Goal: Task Accomplishment & Management: Manage account settings

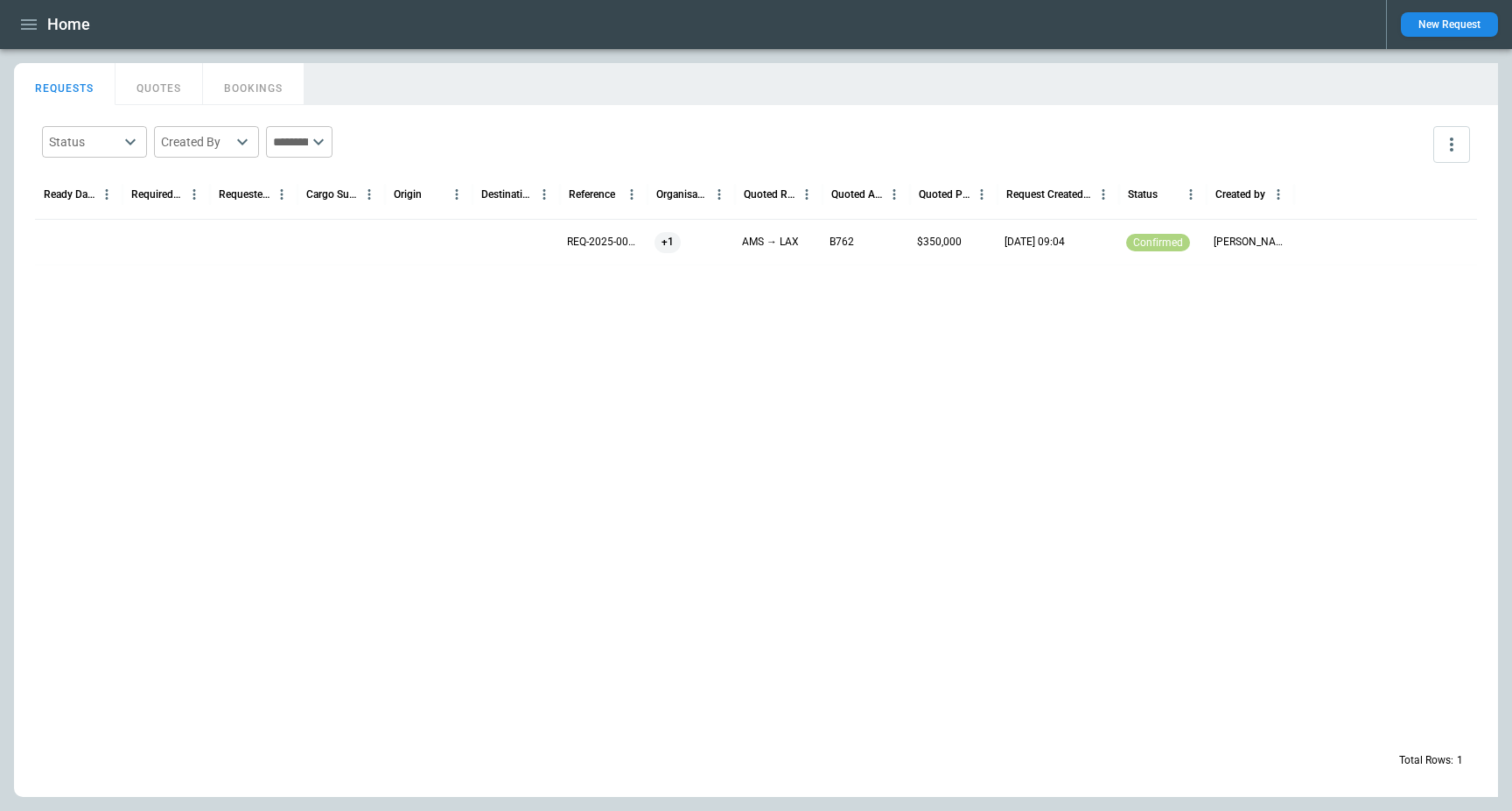
click at [33, 19] on icon "button" at bounding box center [29, 25] width 16 height 11
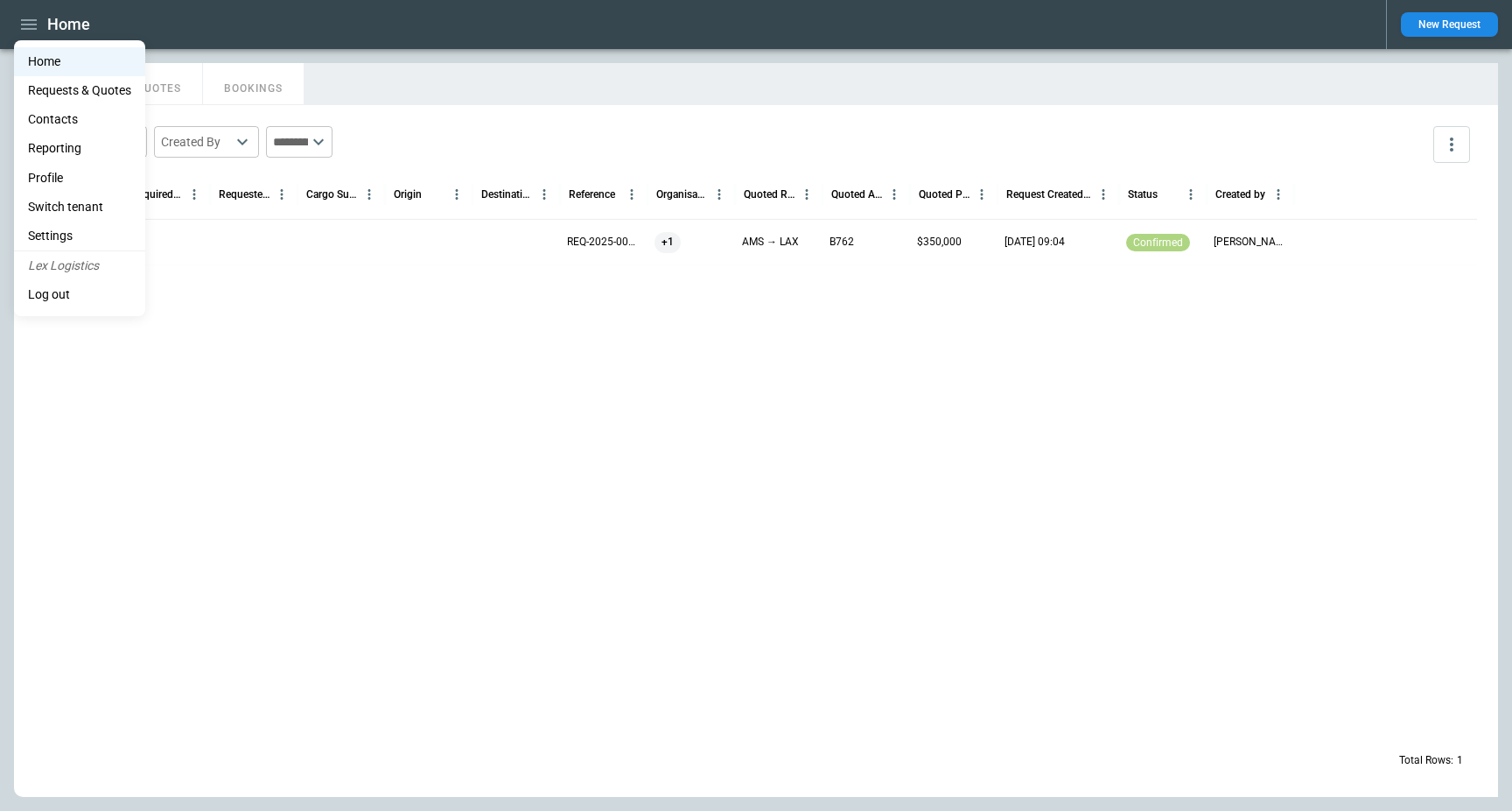
click at [84, 207] on li "Switch tenant" at bounding box center [80, 207] width 131 height 29
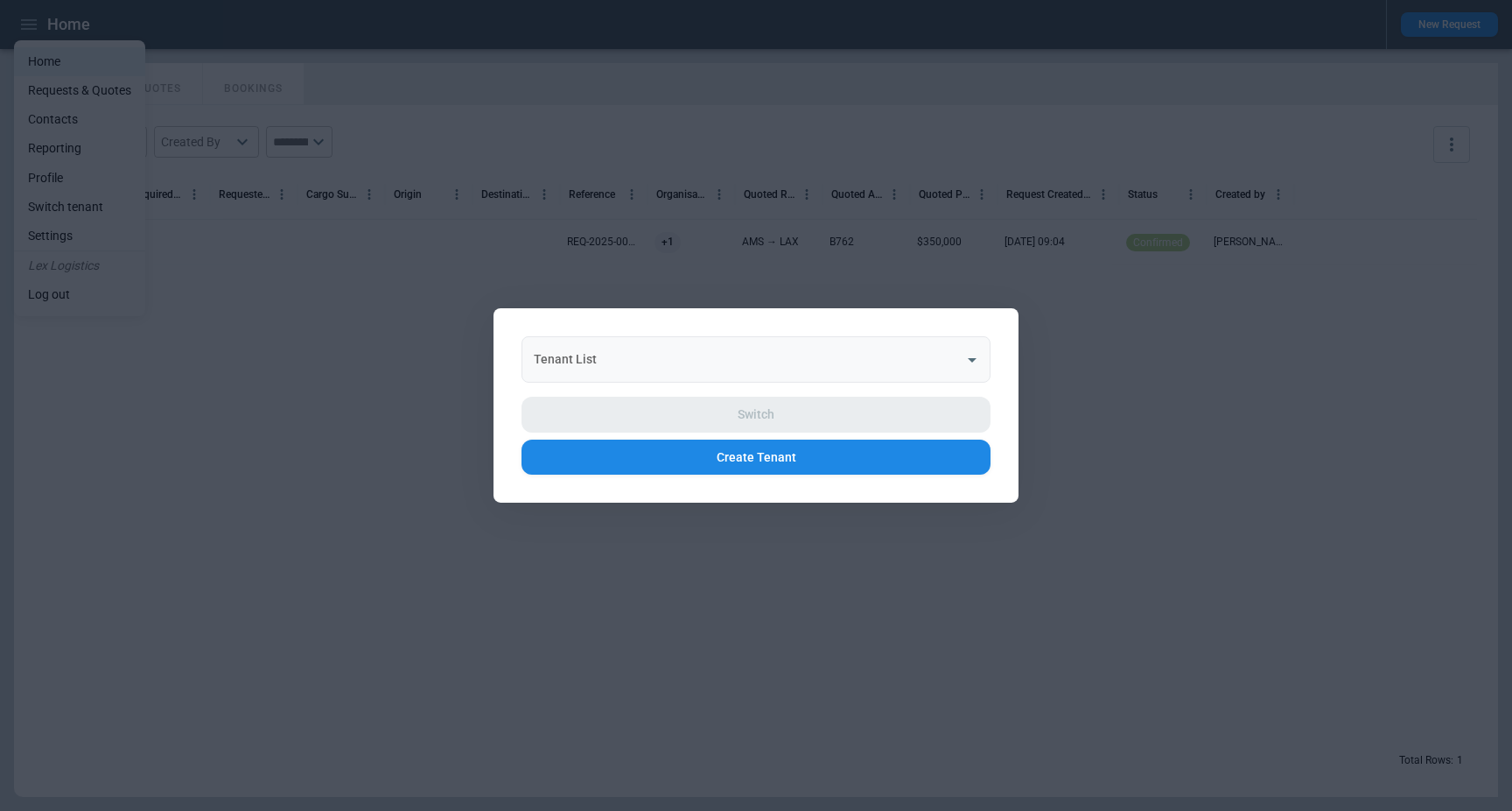
click at [699, 356] on input "Tenant List" at bounding box center [742, 359] width 427 height 31
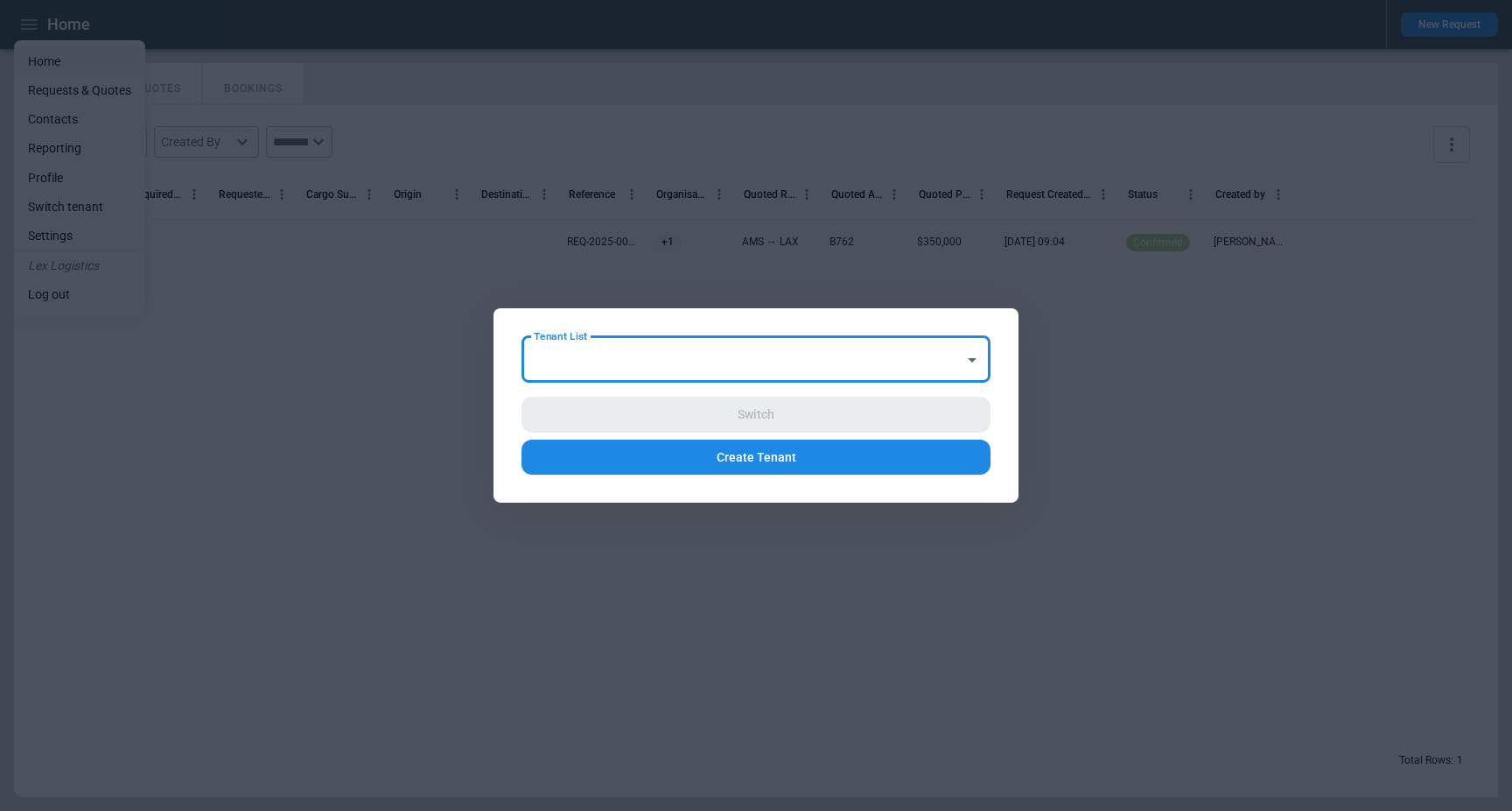
click at [855, 352] on input "Tenant List" at bounding box center [742, 359] width 427 height 31
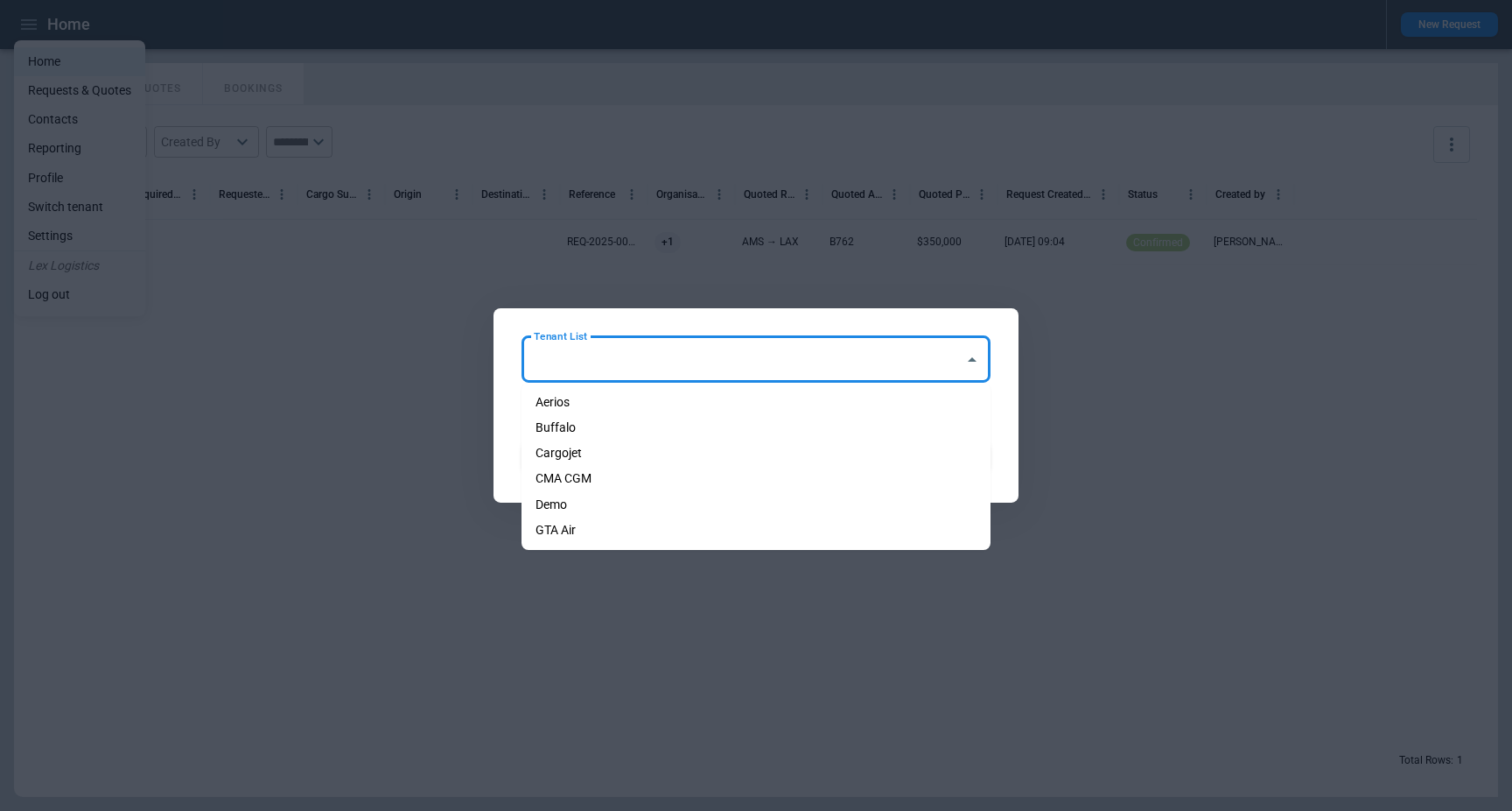
click at [707, 503] on li "Demo" at bounding box center [756, 504] width 469 height 25
type input "****"
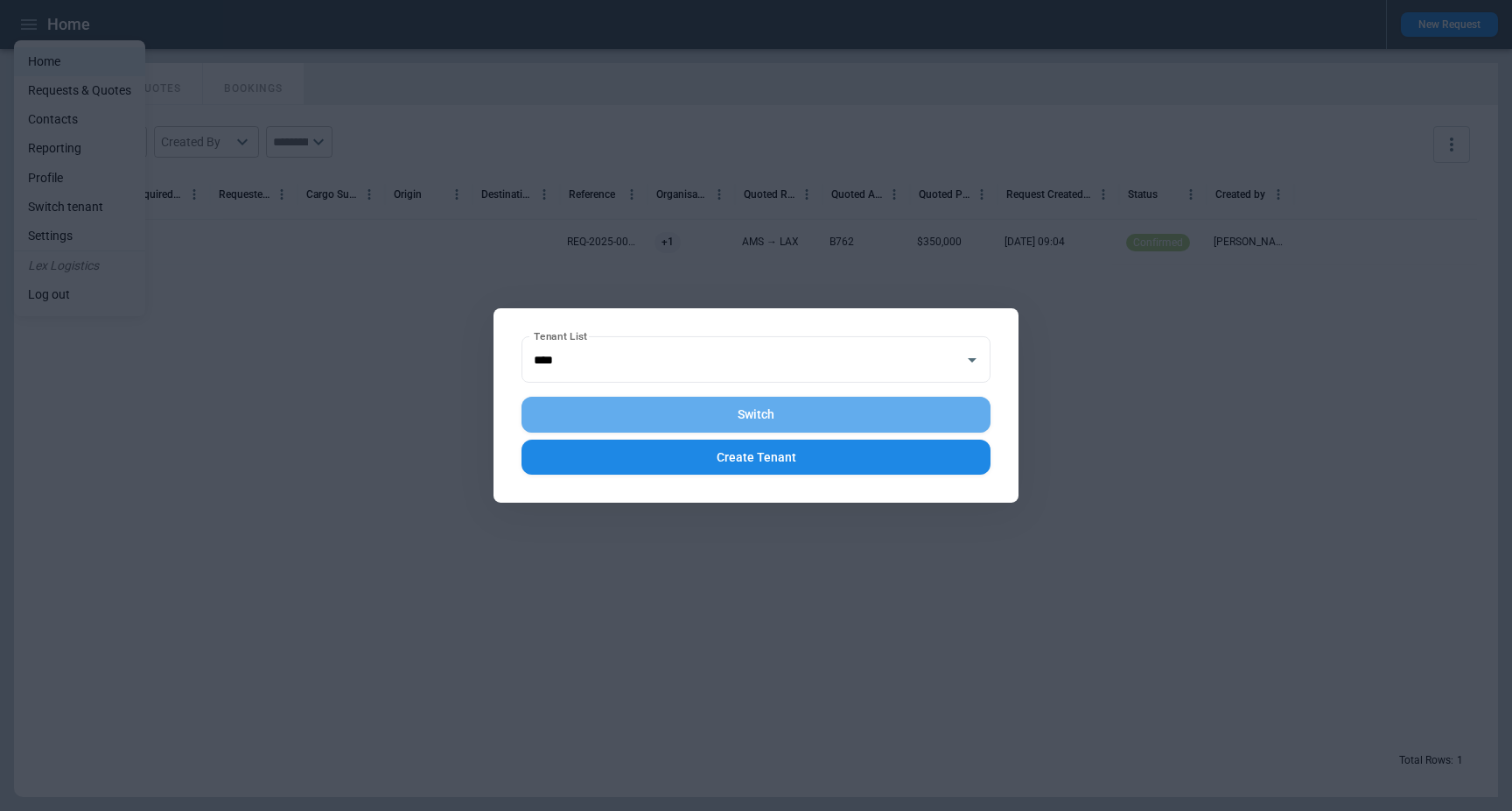
click at [770, 417] on button "Switch" at bounding box center [756, 414] width 469 height 36
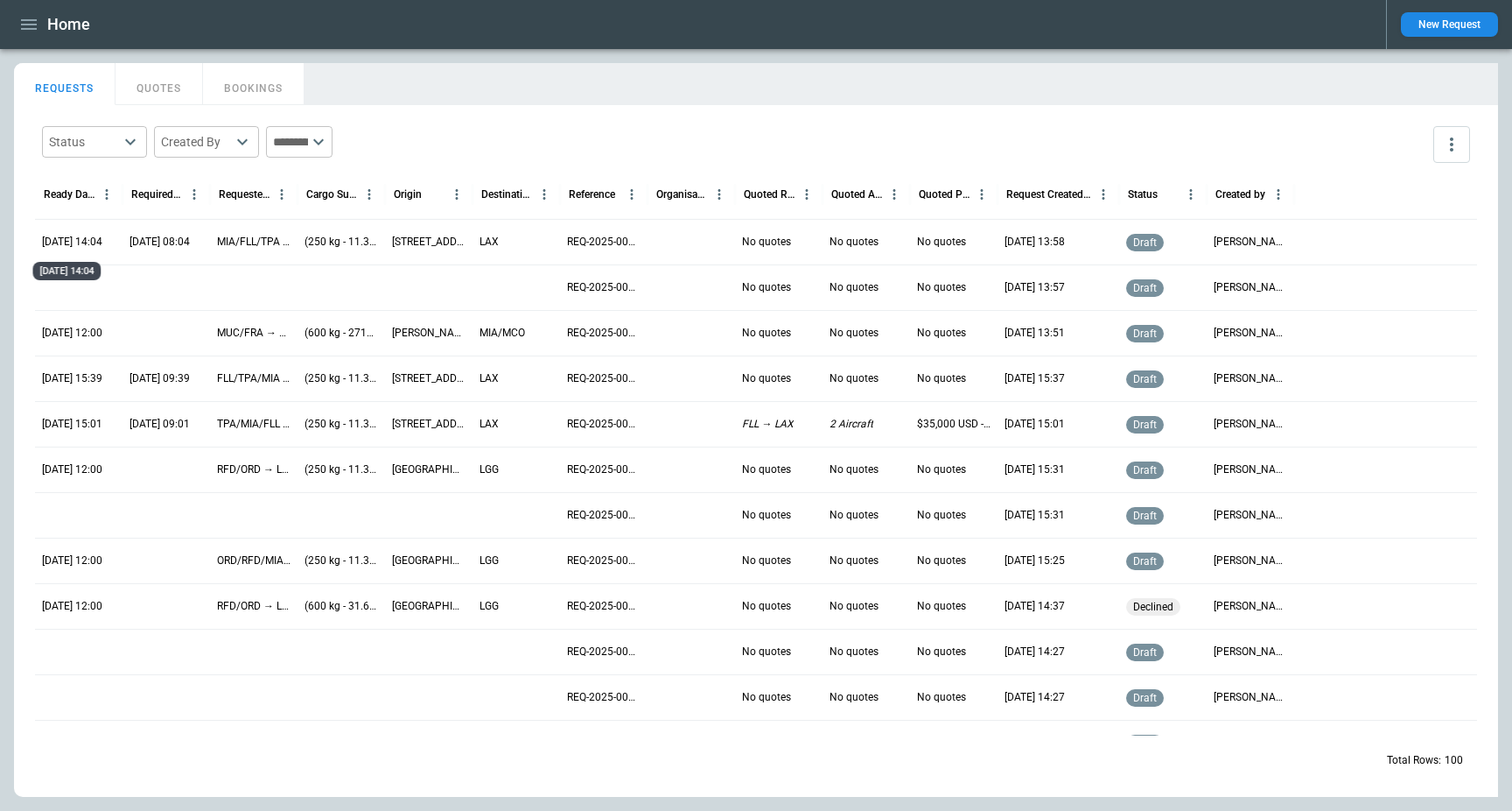
click at [67, 246] on p "22/09/2025 14:04" at bounding box center [72, 242] width 60 height 15
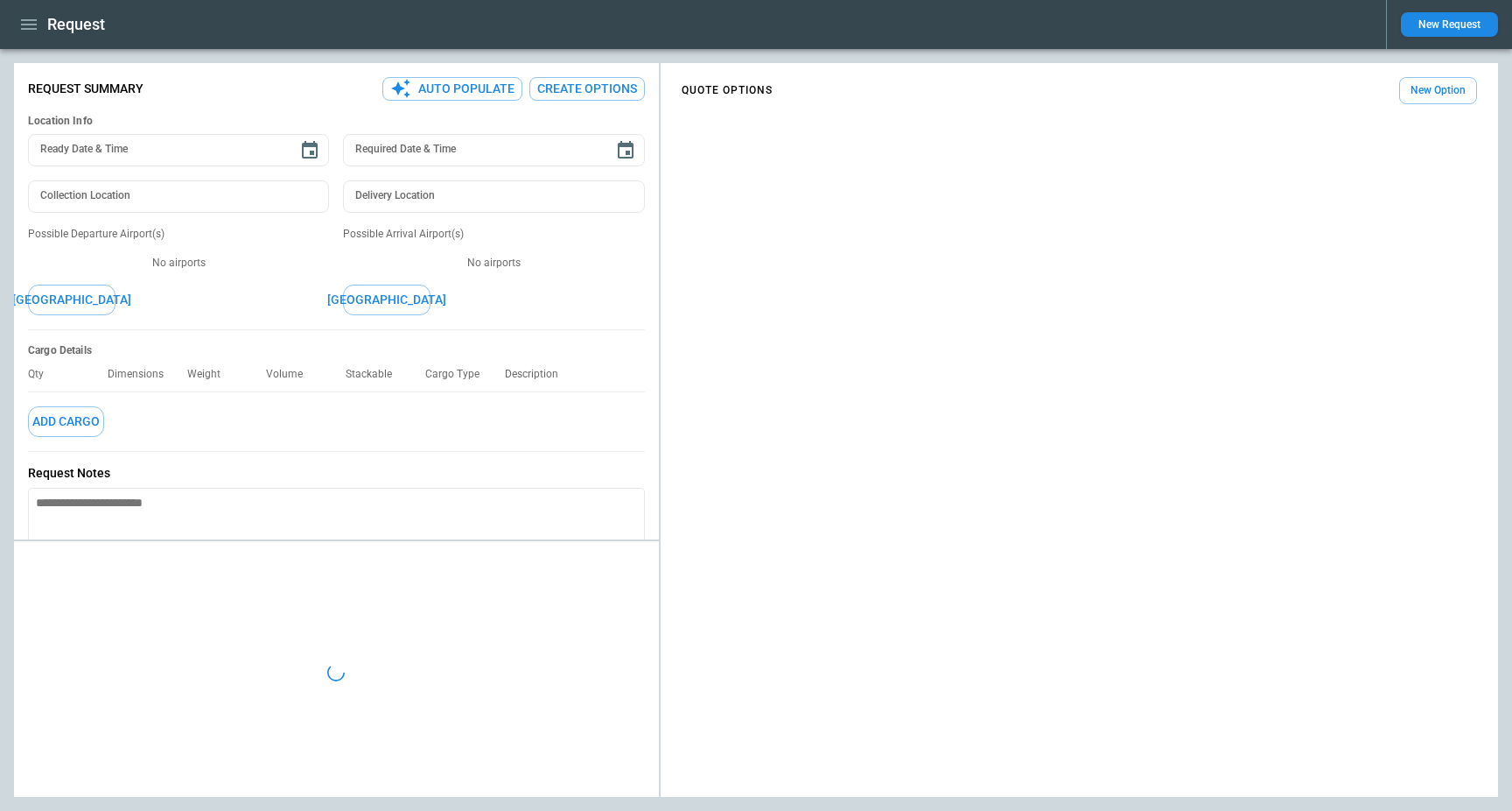
type textarea "*"
type input "**********"
type input "***"
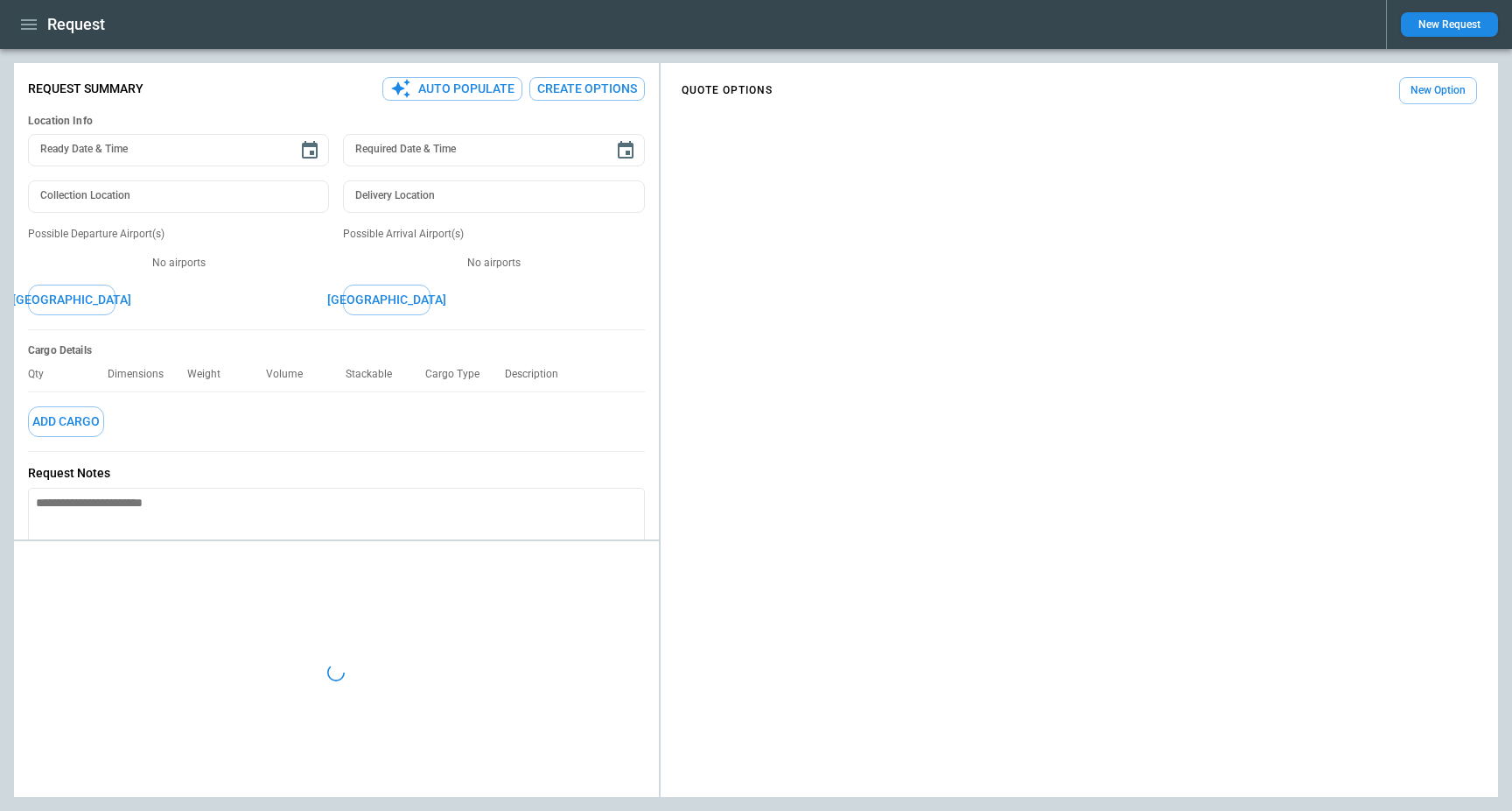
type textarea "*"
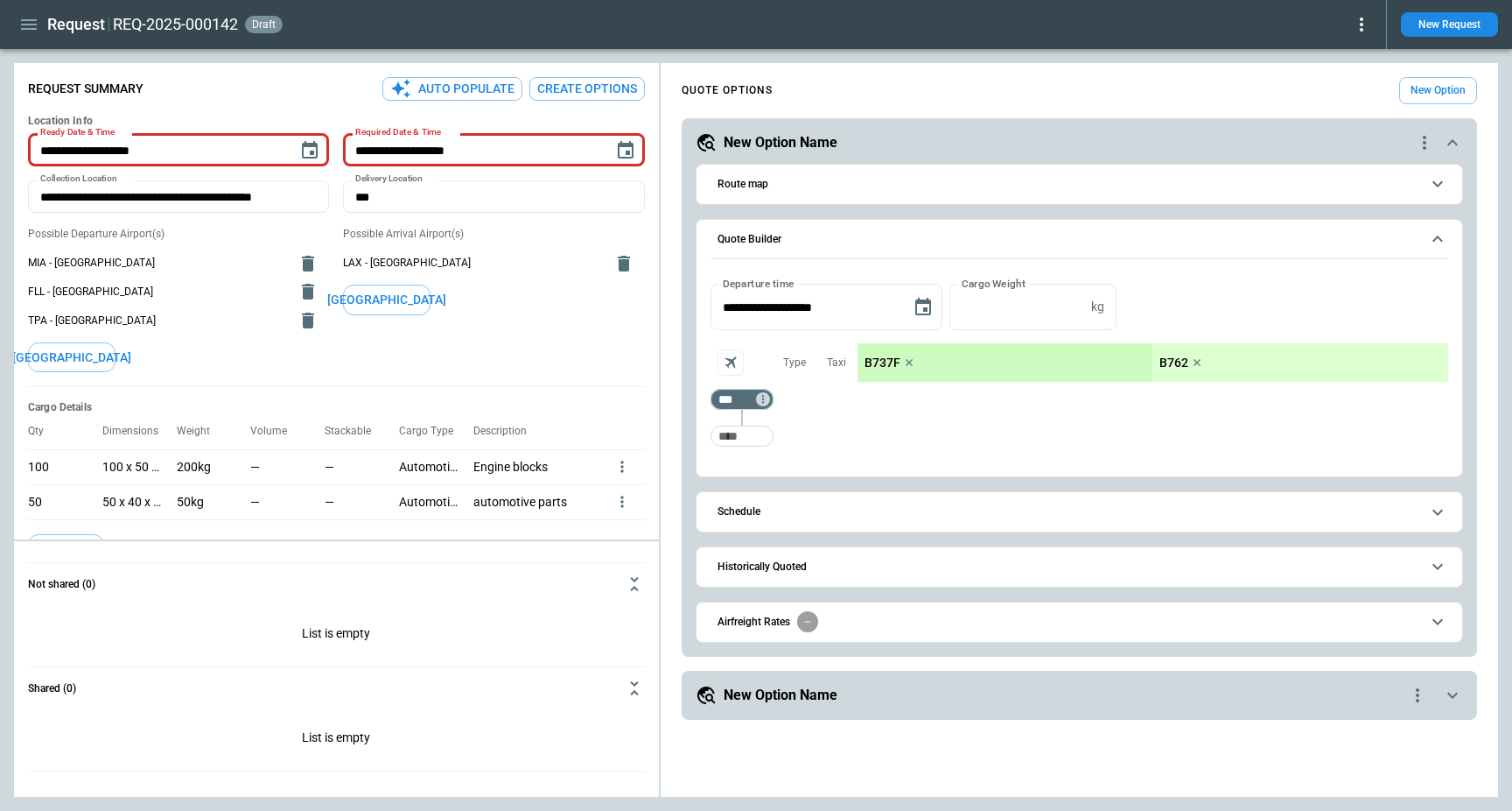
click at [846, 439] on div "Taxi" at bounding box center [837, 399] width 42 height 112
click at [724, 445] on input "Too short" at bounding box center [742, 436] width 56 height 32
type input "***"
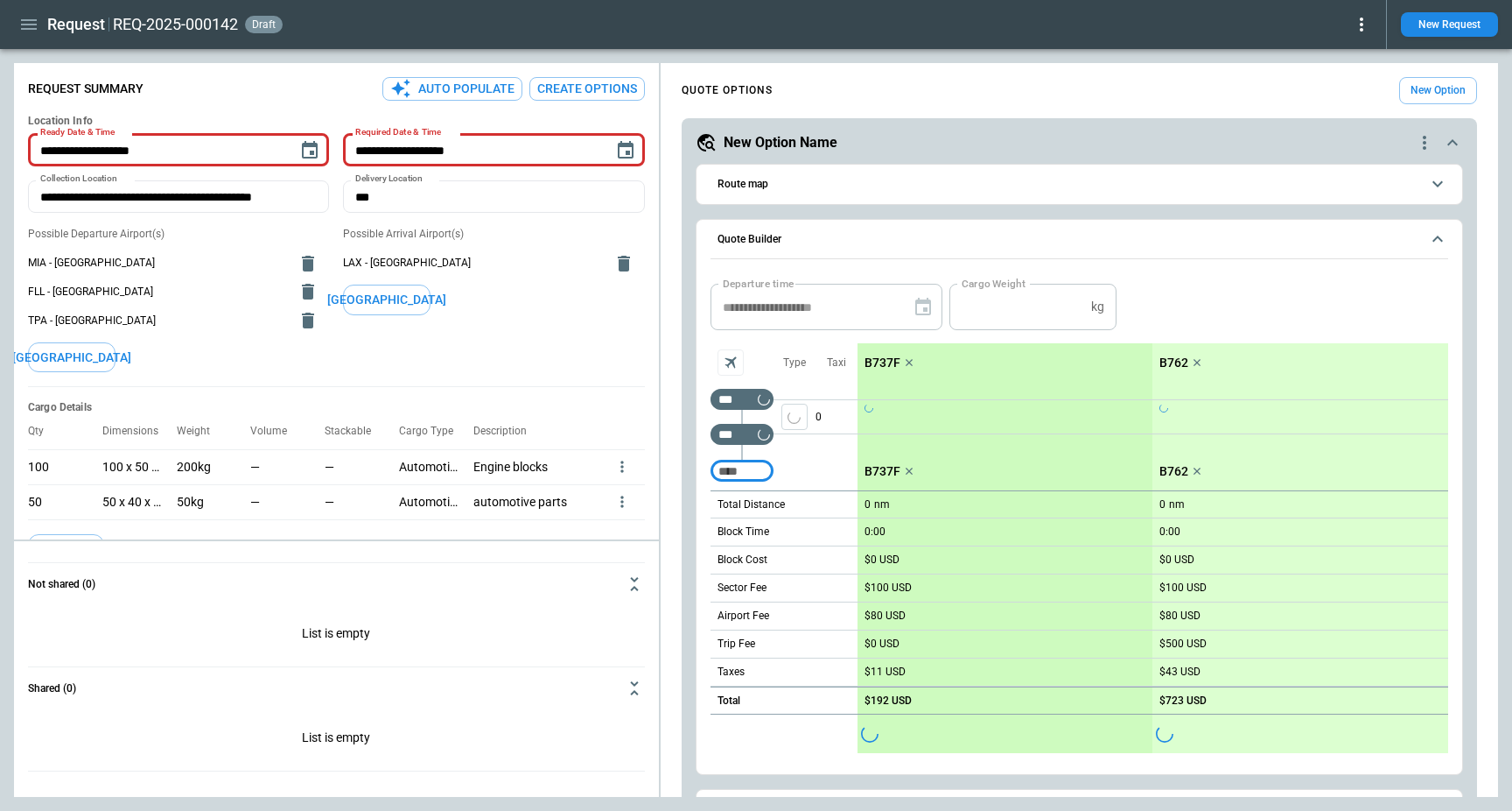
click at [855, 449] on div "0" at bounding box center [837, 416] width 42 height 70
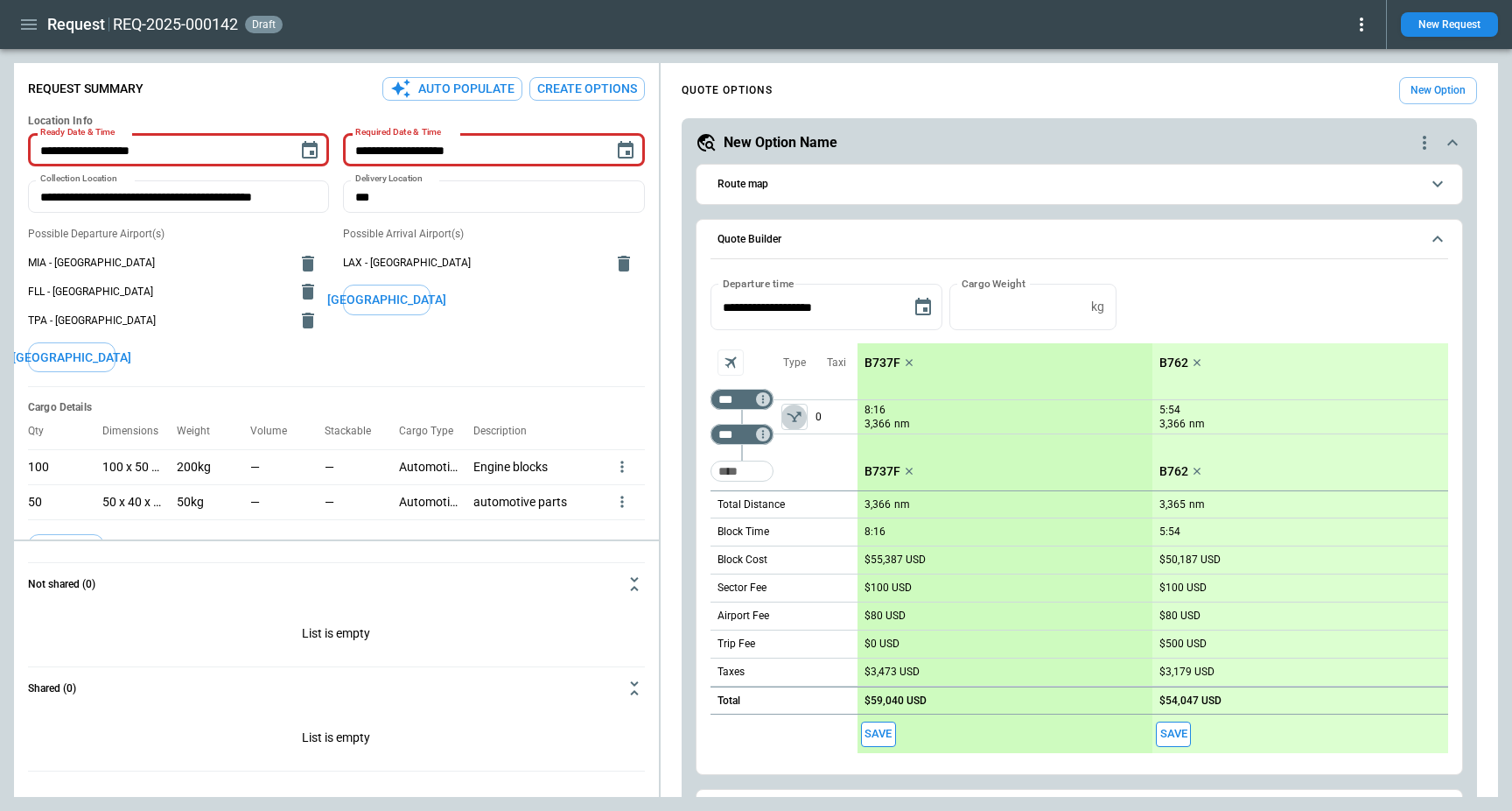
click at [793, 422] on icon "left aligned" at bounding box center [795, 416] width 18 height 18
click at [766, 438] on icon "Too short" at bounding box center [763, 434] width 12 height 12
click at [813, 505] on p "Airport info" at bounding box center [790, 509] width 53 height 15
click at [760, 441] on div "Airport Name: Chicago O'Hare International Airport IATA/ICAO/FAA ORD/KORD/-" at bounding box center [862, 467] width 210 height 53
click at [763, 411] on div at bounding box center [756, 405] width 1512 height 811
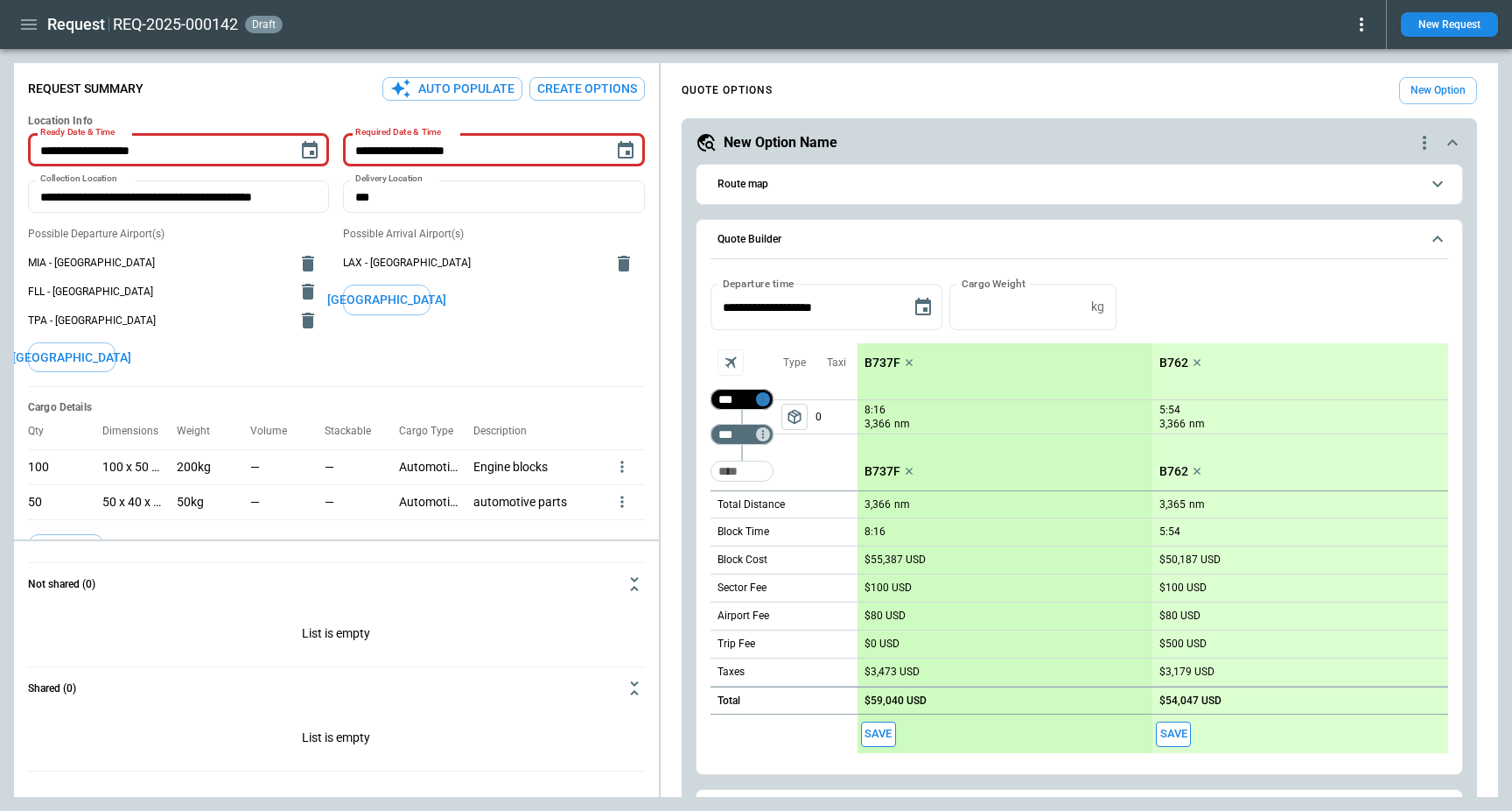
click at [761, 394] on icon "Too short" at bounding box center [763, 399] width 12 height 12
click at [793, 470] on p "Airport info" at bounding box center [790, 474] width 53 height 15
click at [804, 473] on div at bounding box center [756, 405] width 1512 height 811
click at [804, 473] on div "Type package_2" at bounding box center [795, 416] width 42 height 147
click at [822, 478] on div "Taxi 0" at bounding box center [837, 416] width 42 height 147
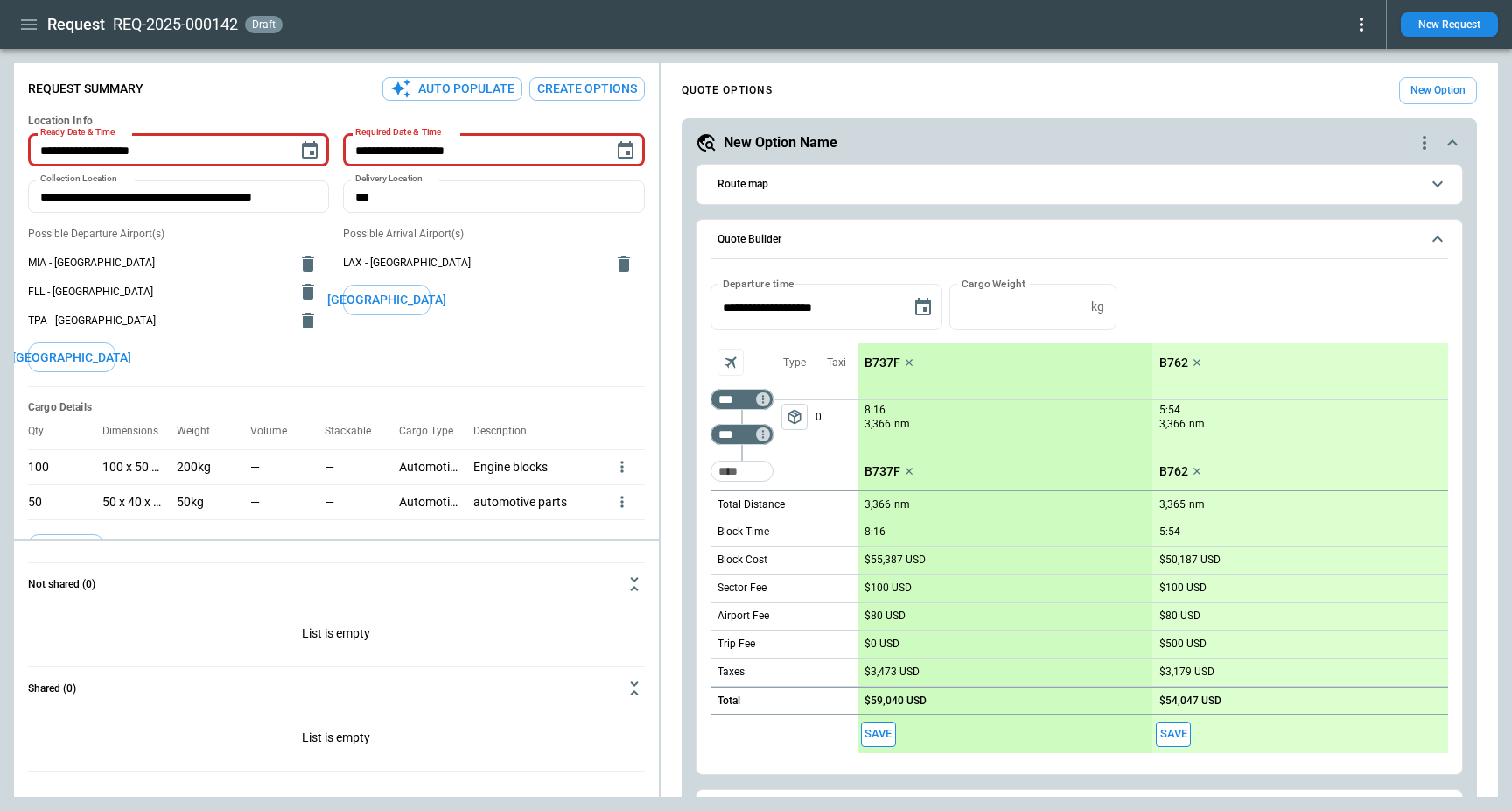
click at [817, 412] on p "0" at bounding box center [837, 416] width 42 height 33
type input "**"
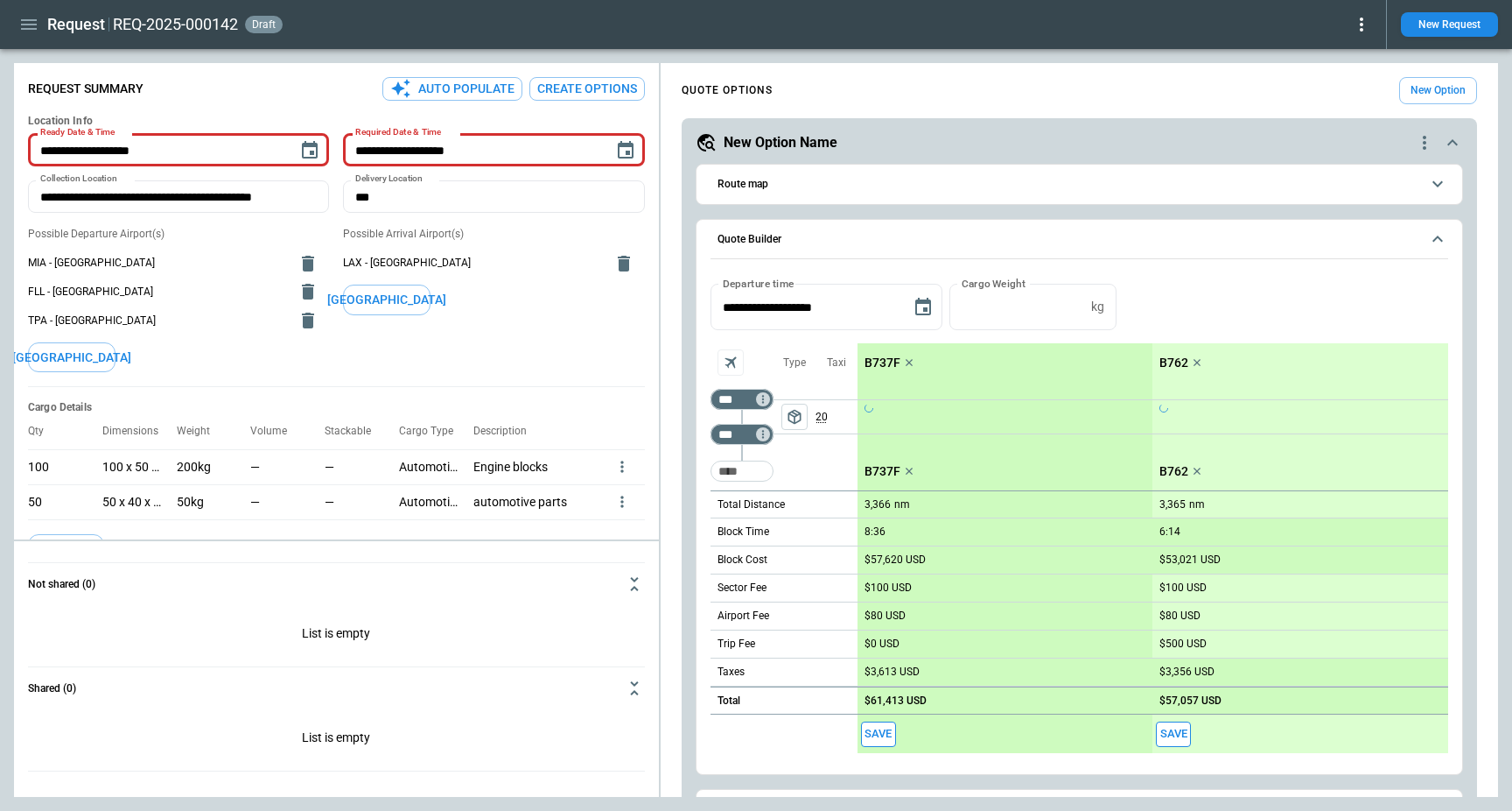
click at [824, 464] on div "Taxi 20" at bounding box center [837, 416] width 42 height 147
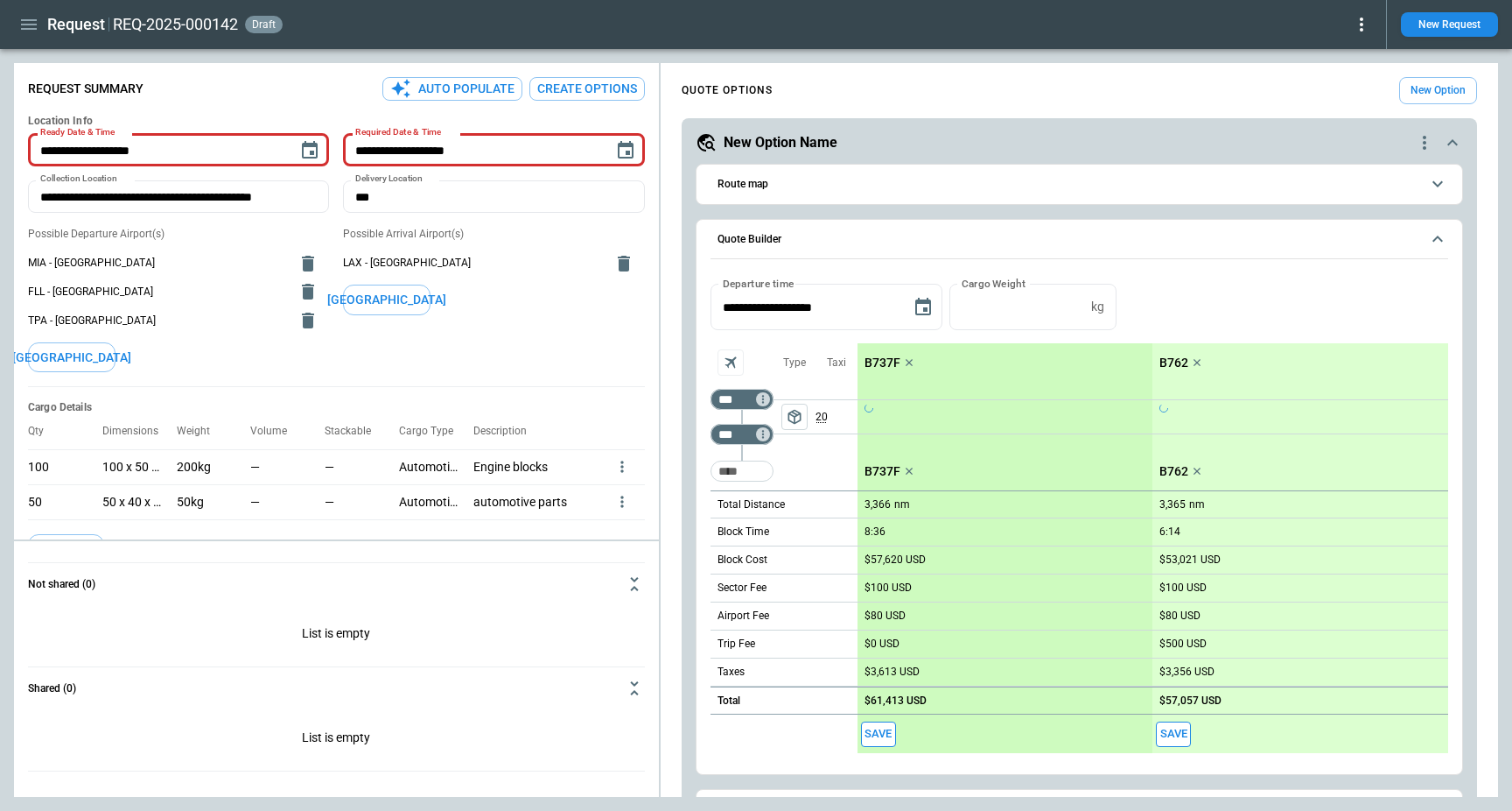
click at [891, 559] on p "$57,620 USD" at bounding box center [895, 559] width 61 height 13
click at [958, 559] on input "*****" at bounding box center [917, 559] width 105 height 15
click at [332, 44] on div "Request REQ-2025-000142 draft New Request" at bounding box center [756, 25] width 1512 height 49
click at [26, 22] on icon "button" at bounding box center [29, 25] width 21 height 21
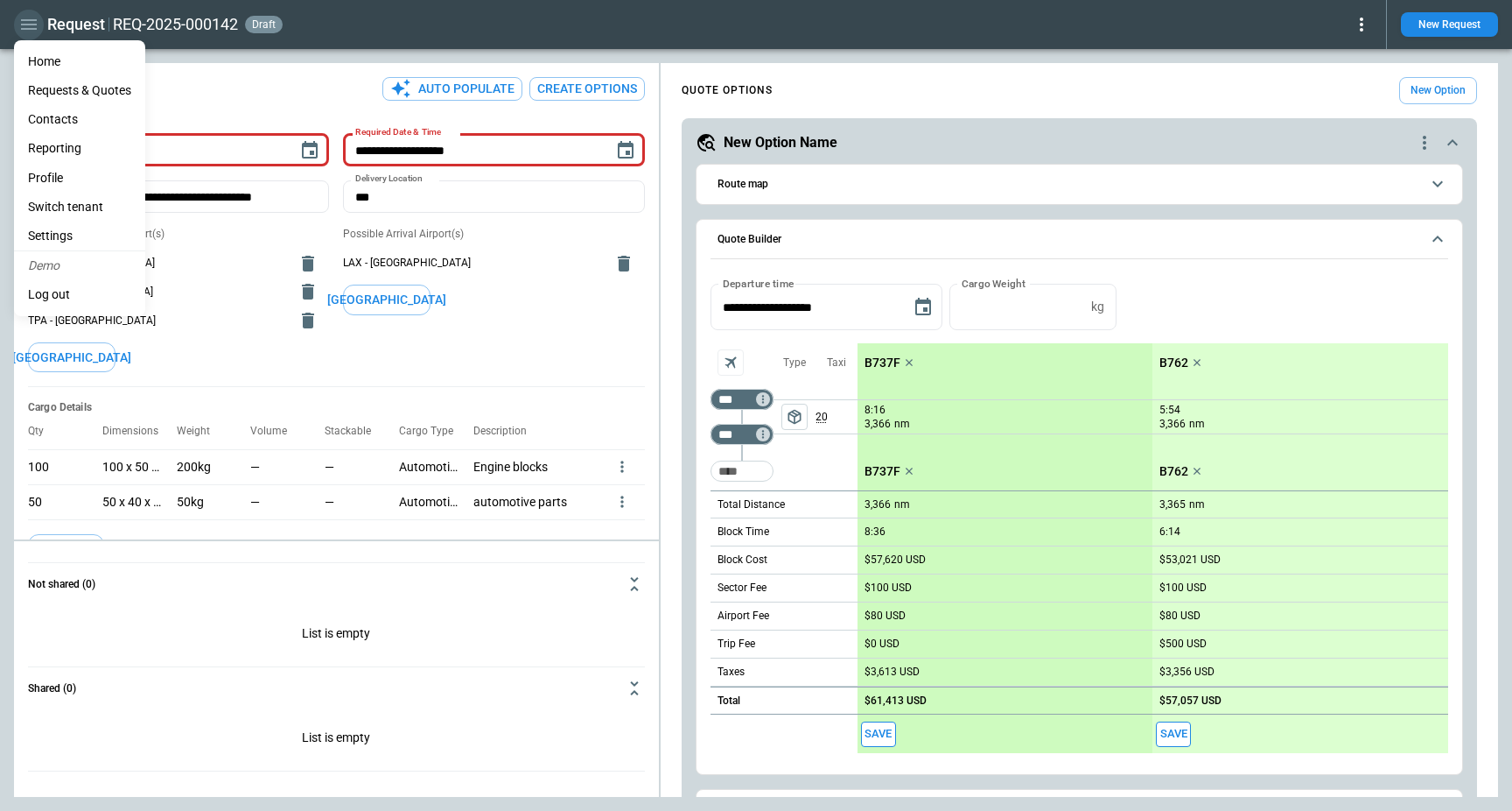
click at [26, 22] on div at bounding box center [756, 405] width 1512 height 811
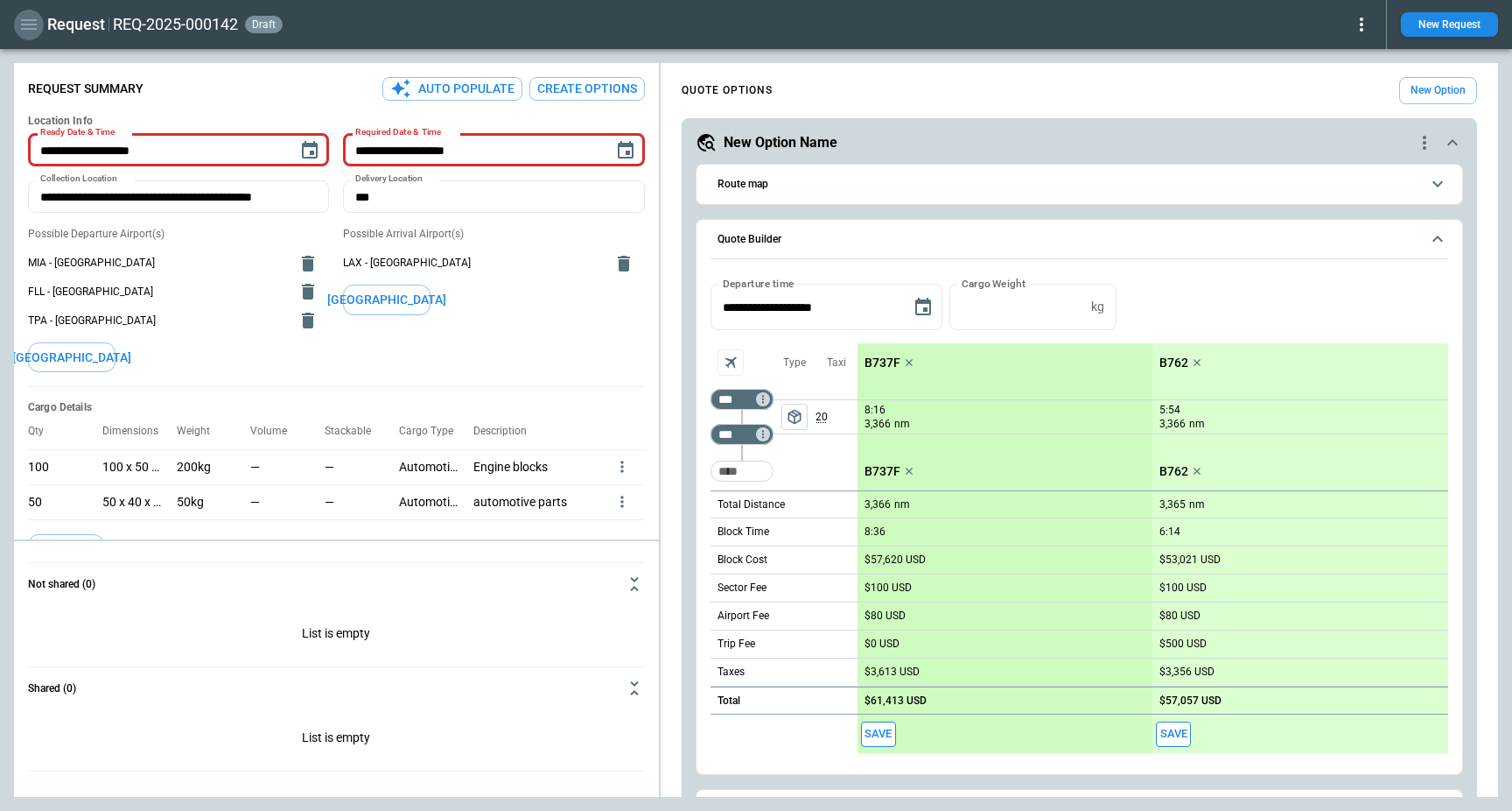
click at [28, 11] on button "button" at bounding box center [29, 25] width 30 height 31
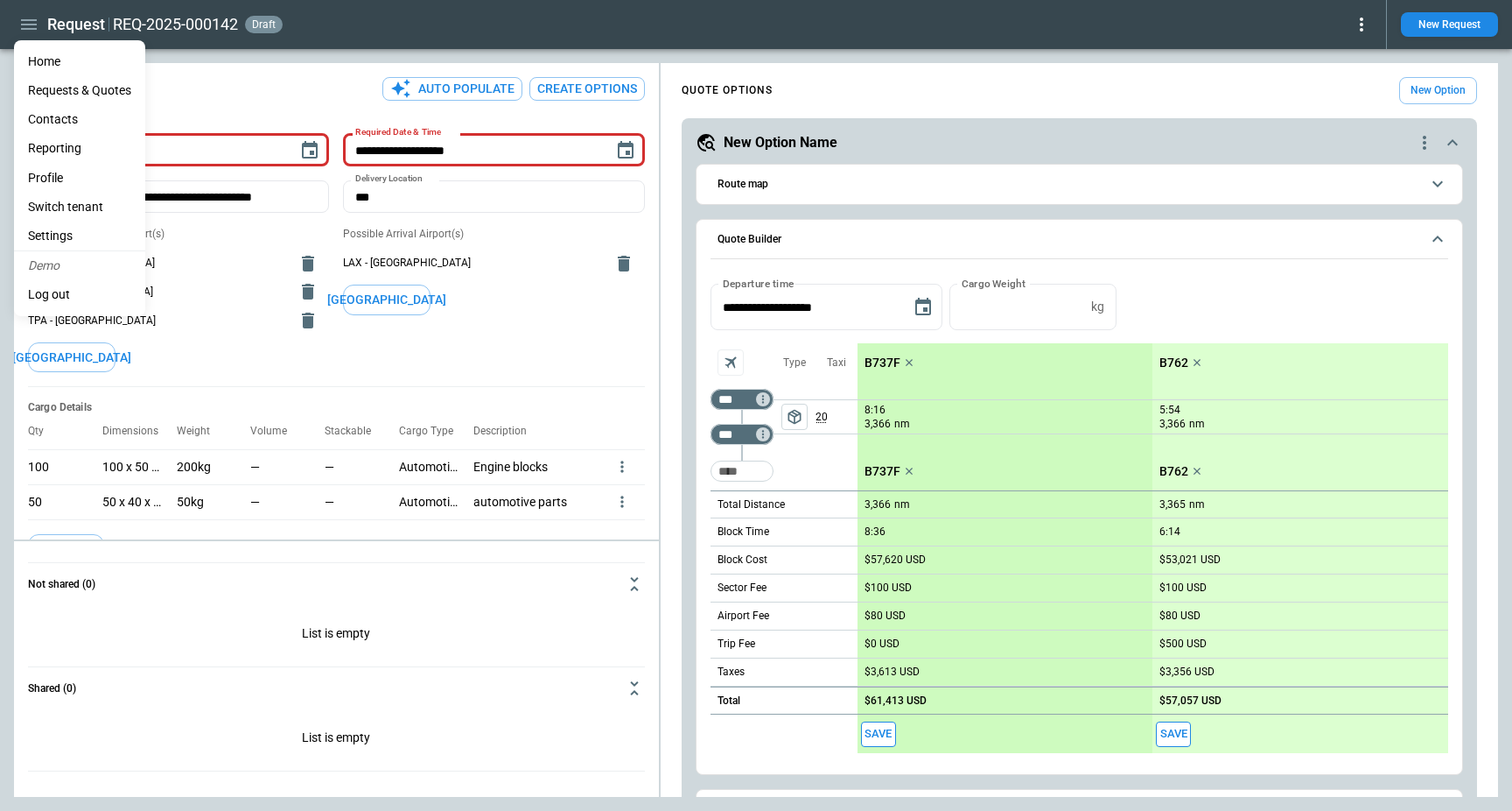
click at [61, 63] on li "Home" at bounding box center [80, 61] width 131 height 29
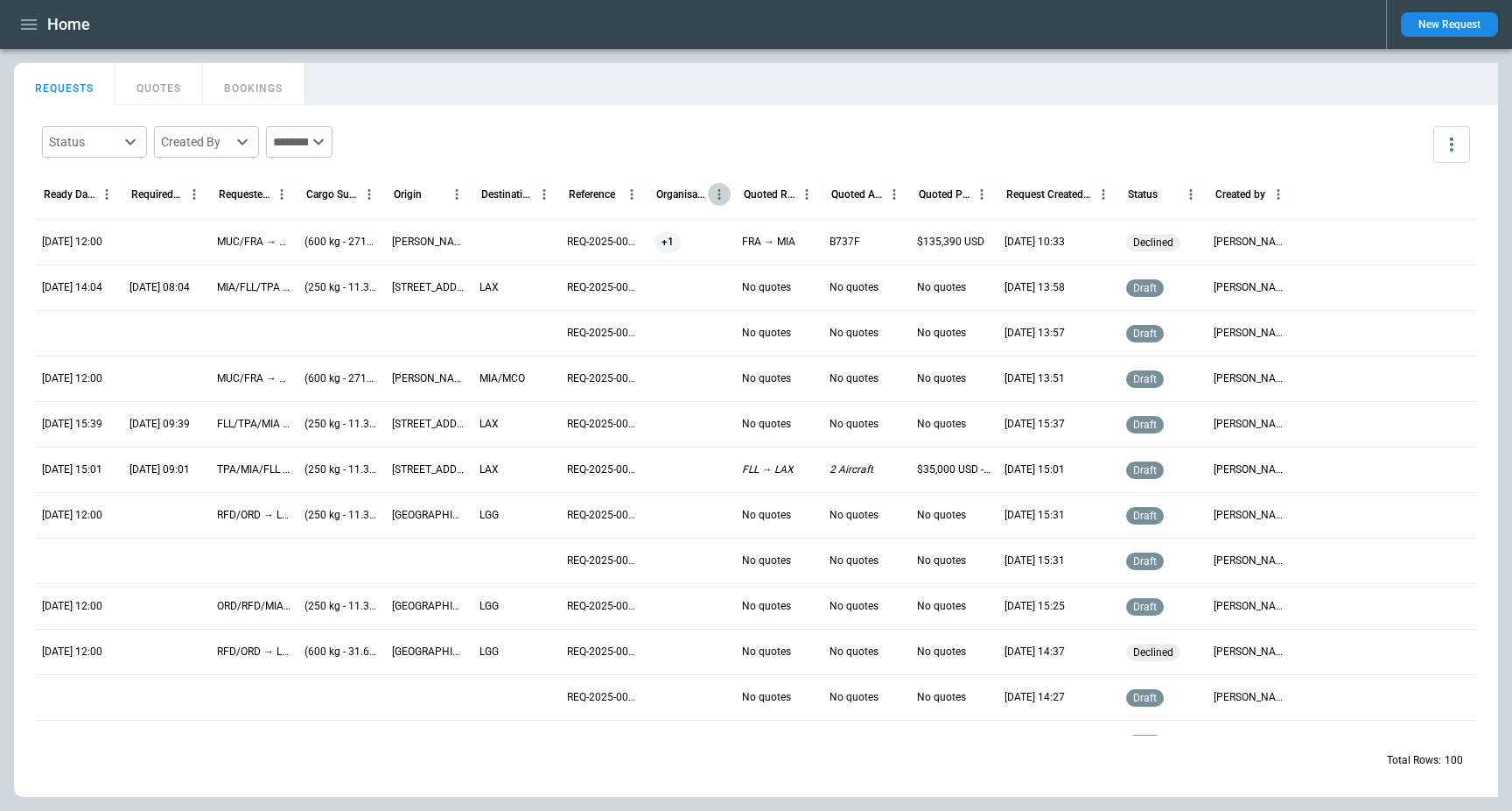
click at [721, 189] on icon "Organisation column menu" at bounding box center [720, 195] width 16 height 16
click at [785, 154] on div "Status ​ Created By ​ ​" at bounding box center [756, 145] width 1442 height 51
click at [810, 127] on div "Status ​ Created By ​ ​" at bounding box center [756, 145] width 1442 height 51
click at [21, 22] on icon "button" at bounding box center [29, 25] width 21 height 21
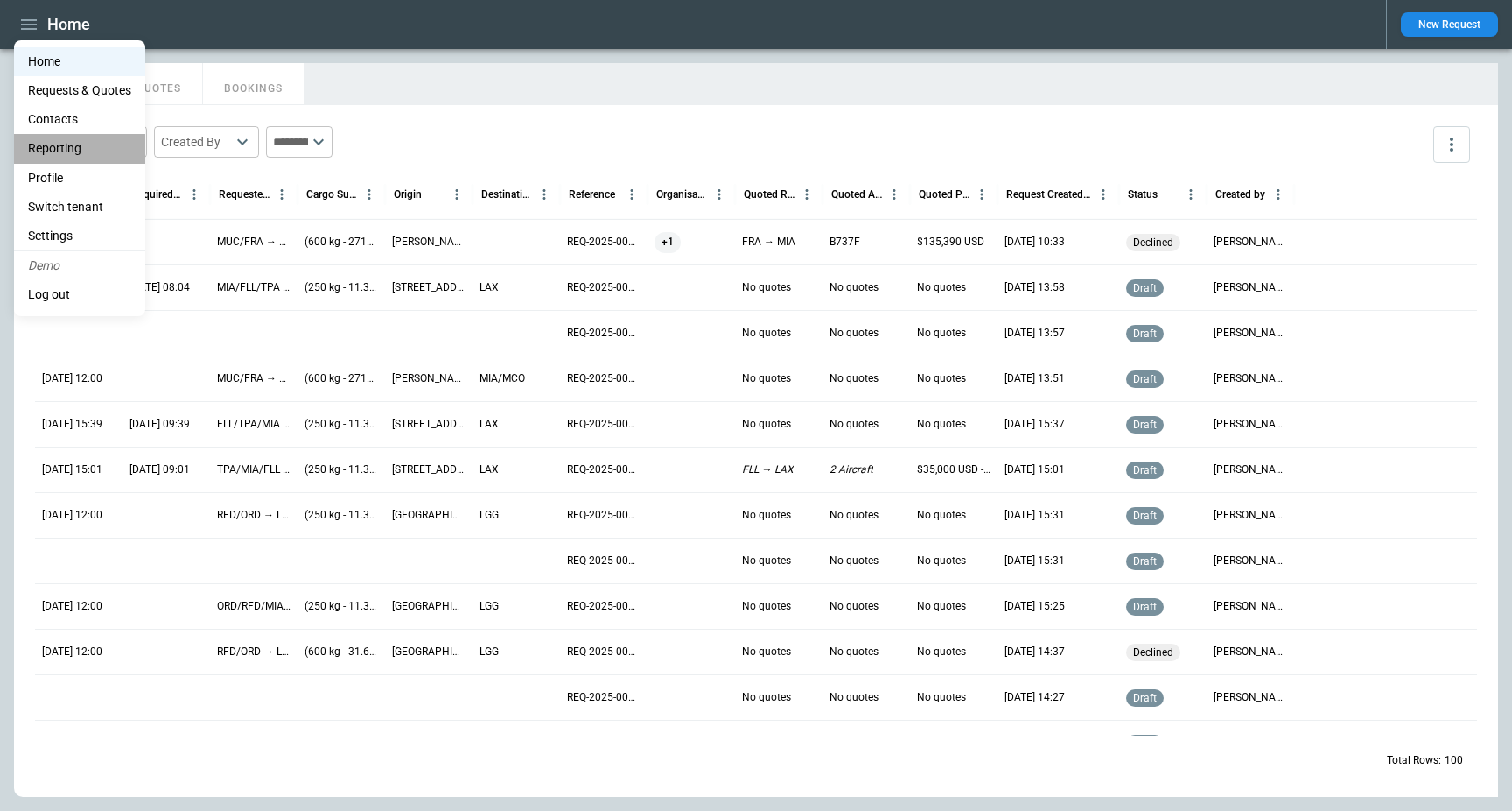
click at [75, 149] on li "Reporting" at bounding box center [80, 148] width 131 height 29
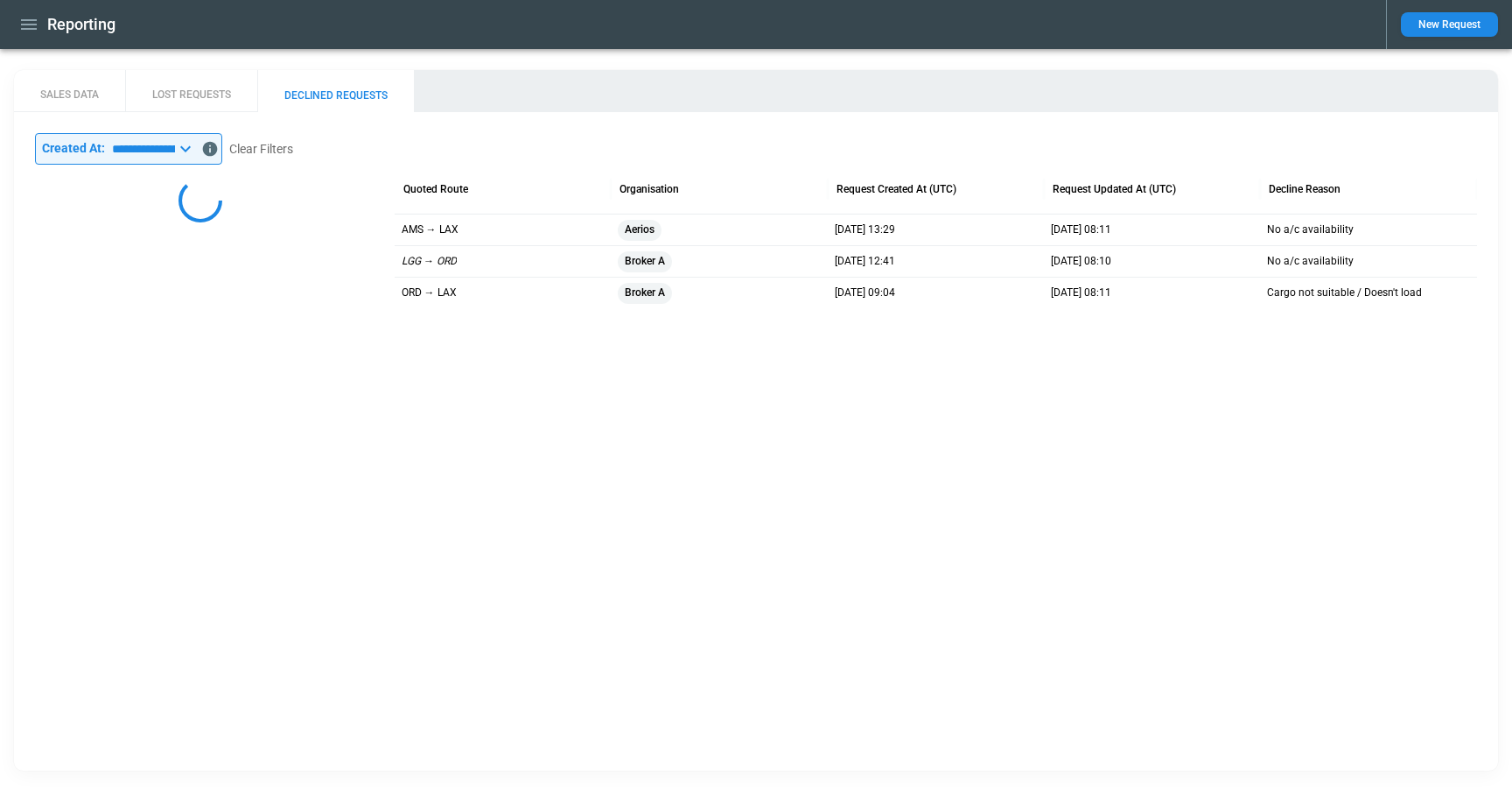
click at [75, 104] on button "SALES DATA" at bounding box center [69, 91] width 111 height 42
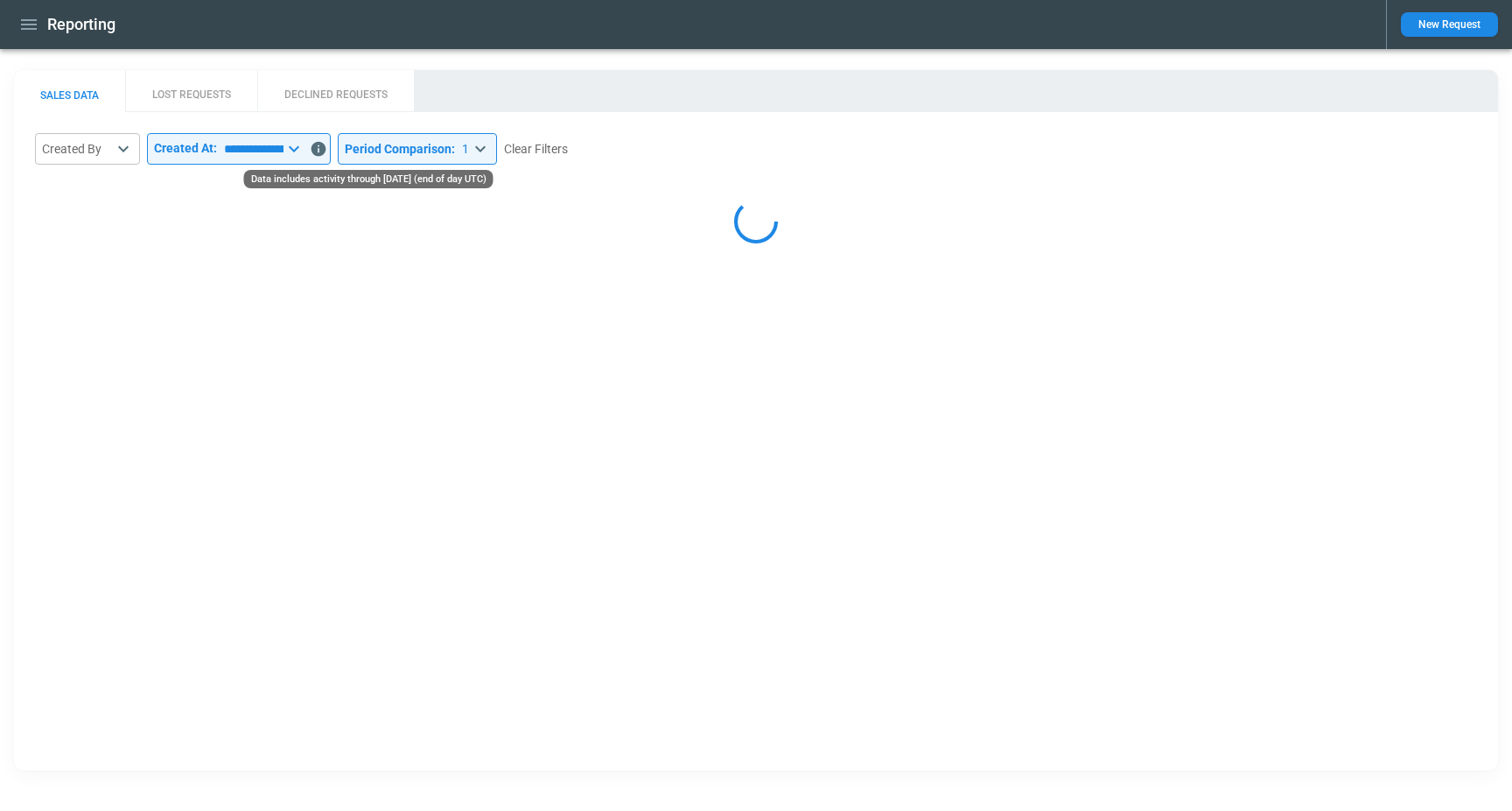
select select "*****"
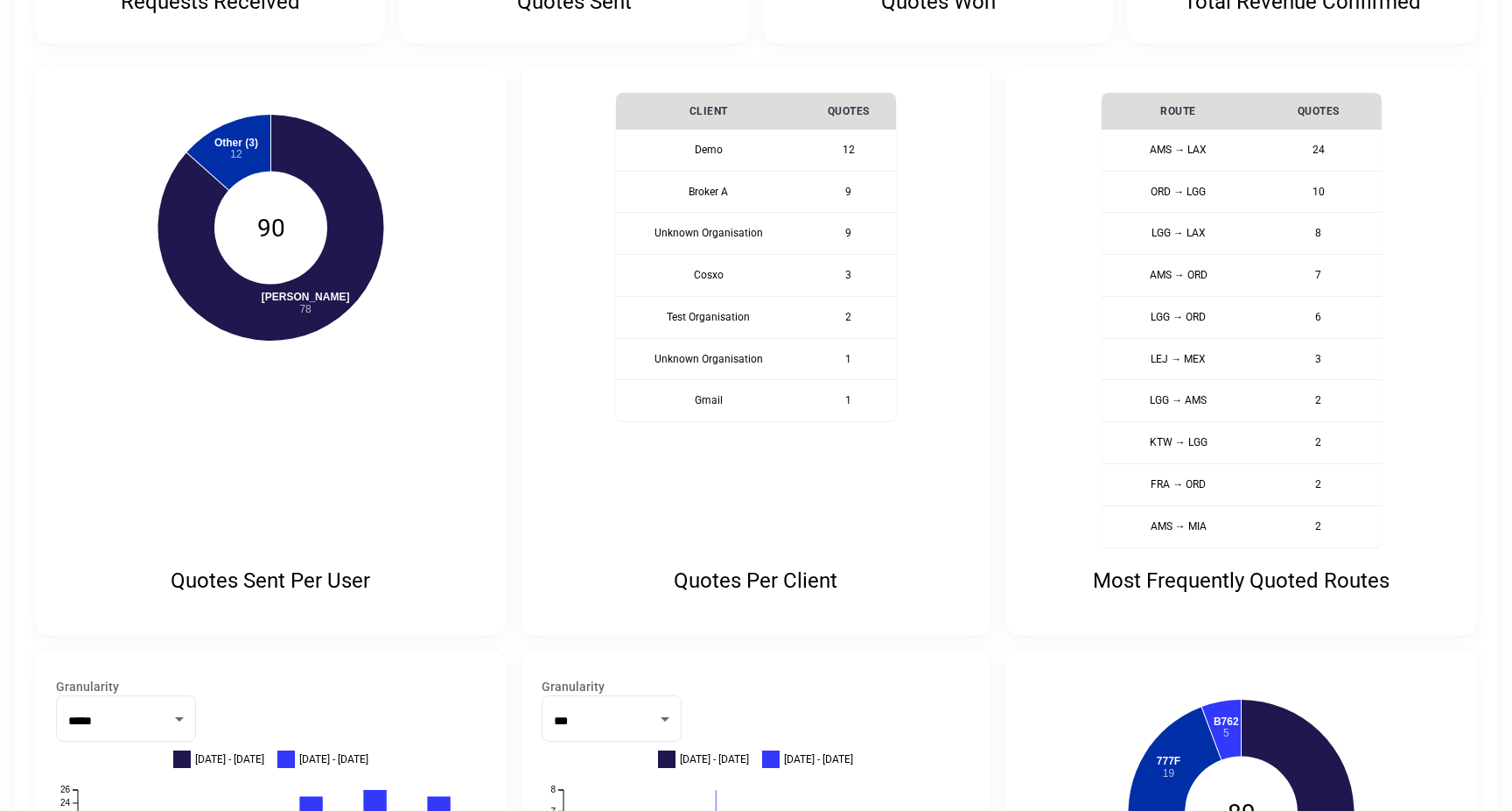
scroll to position [228, 0]
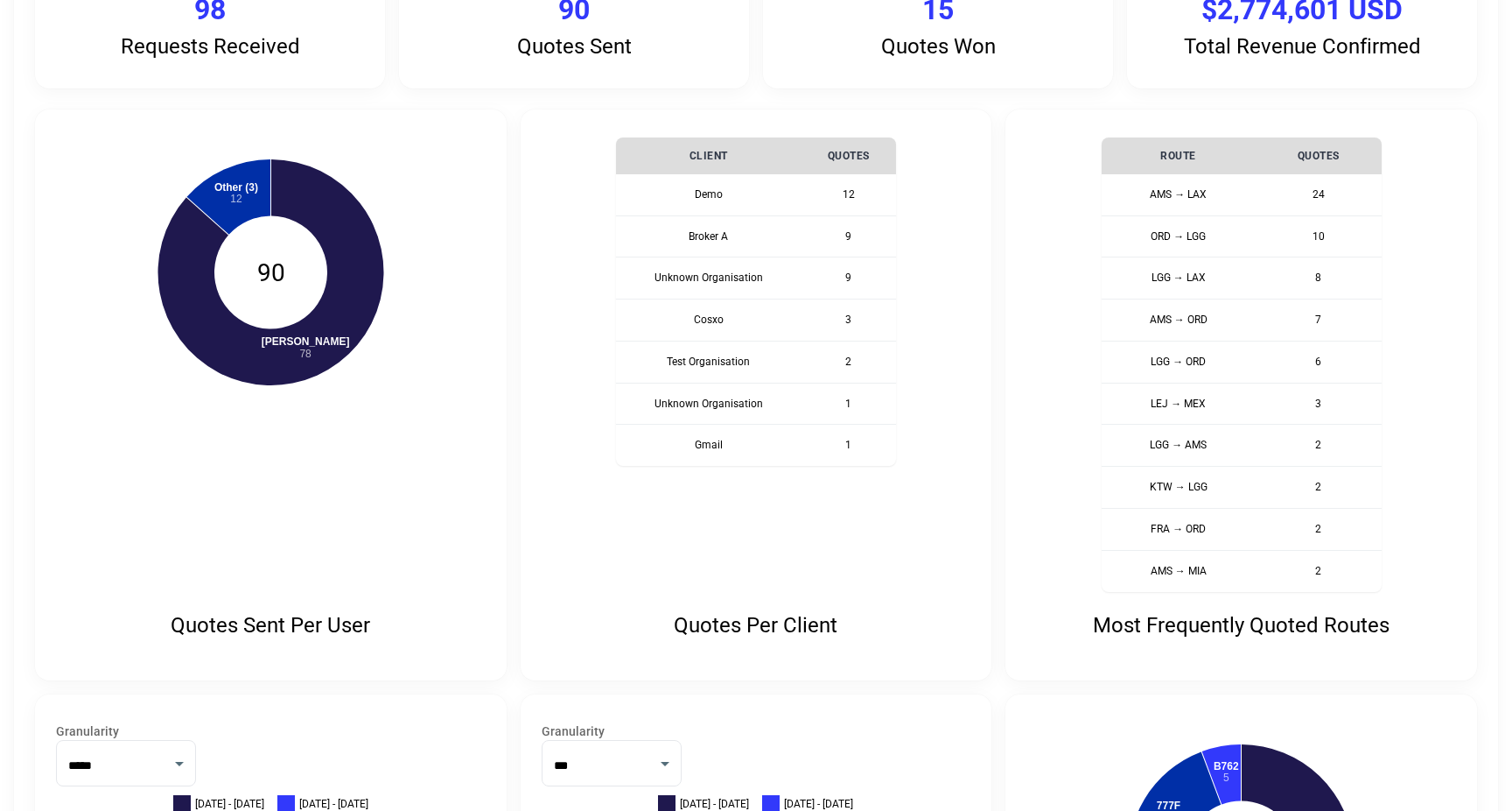
click at [515, 222] on div "Quotes Sent Per User Simon Watson: 78 Other (3): 12 Simon Watson 78 Other (3) 1…" at bounding box center [756, 616] width 1442 height 1014
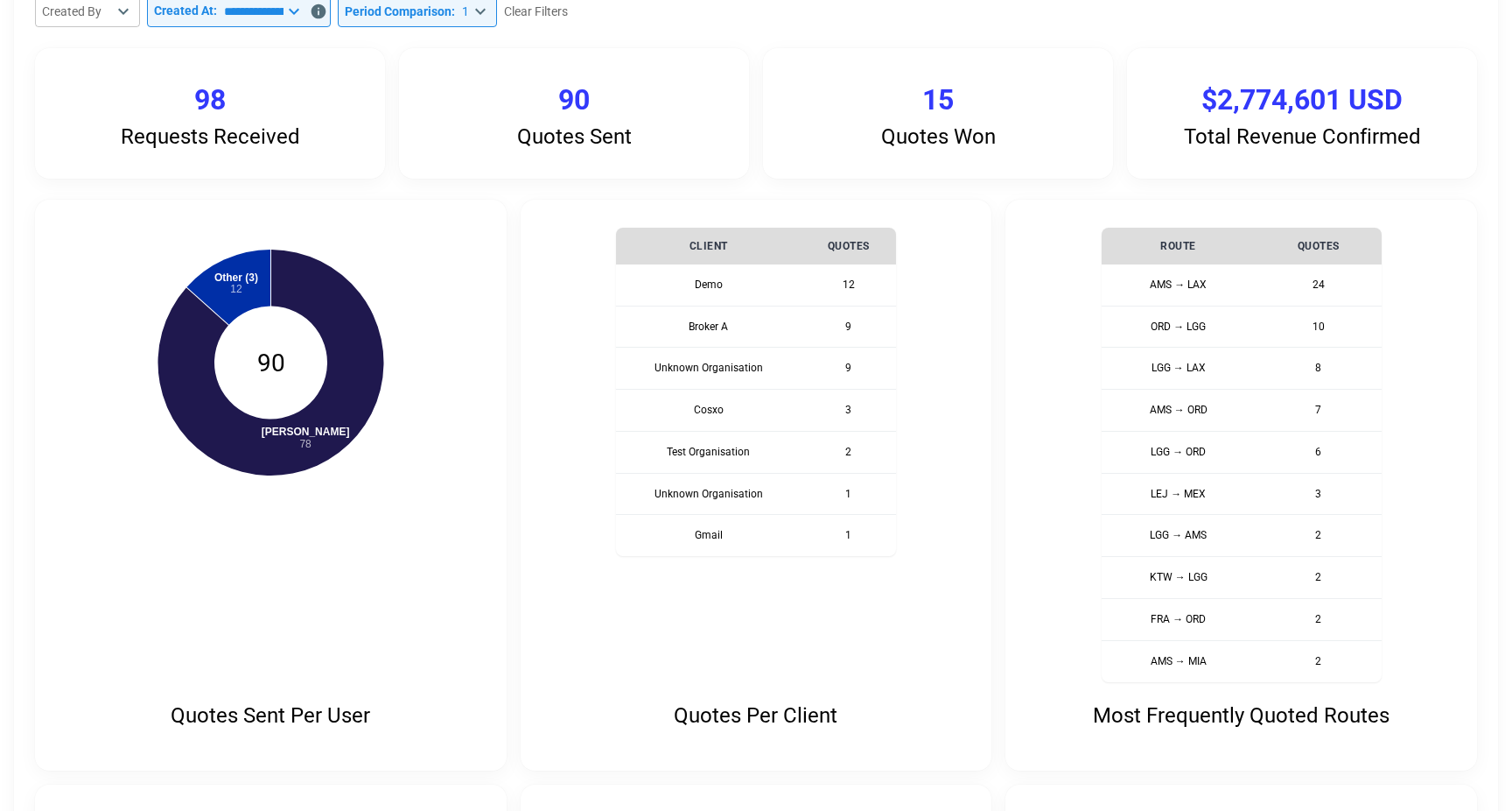
scroll to position [0, 0]
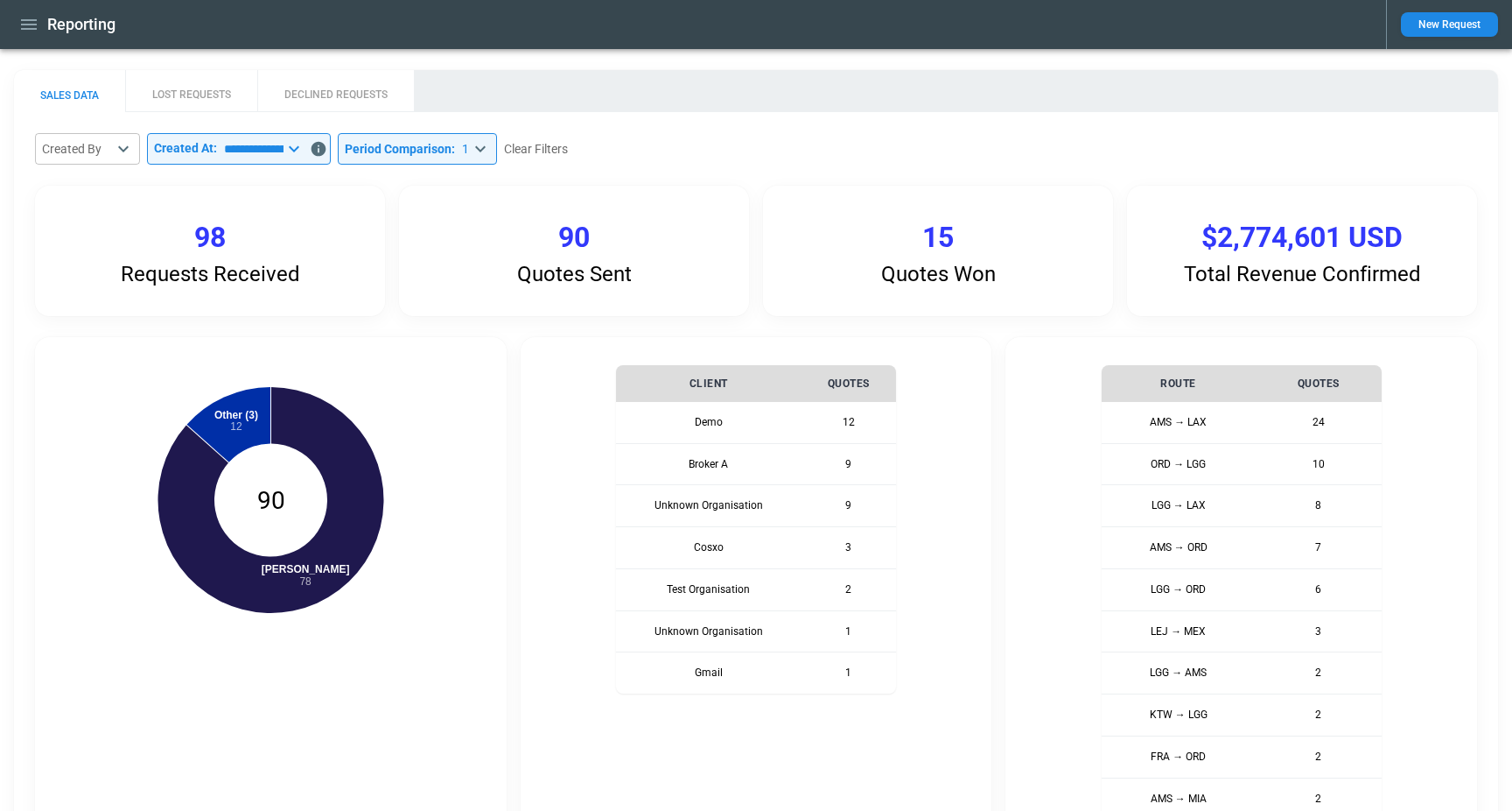
click at [714, 101] on div "SALES DATA LOST REQUESTS DECLINED REQUESTS" at bounding box center [756, 91] width 1484 height 42
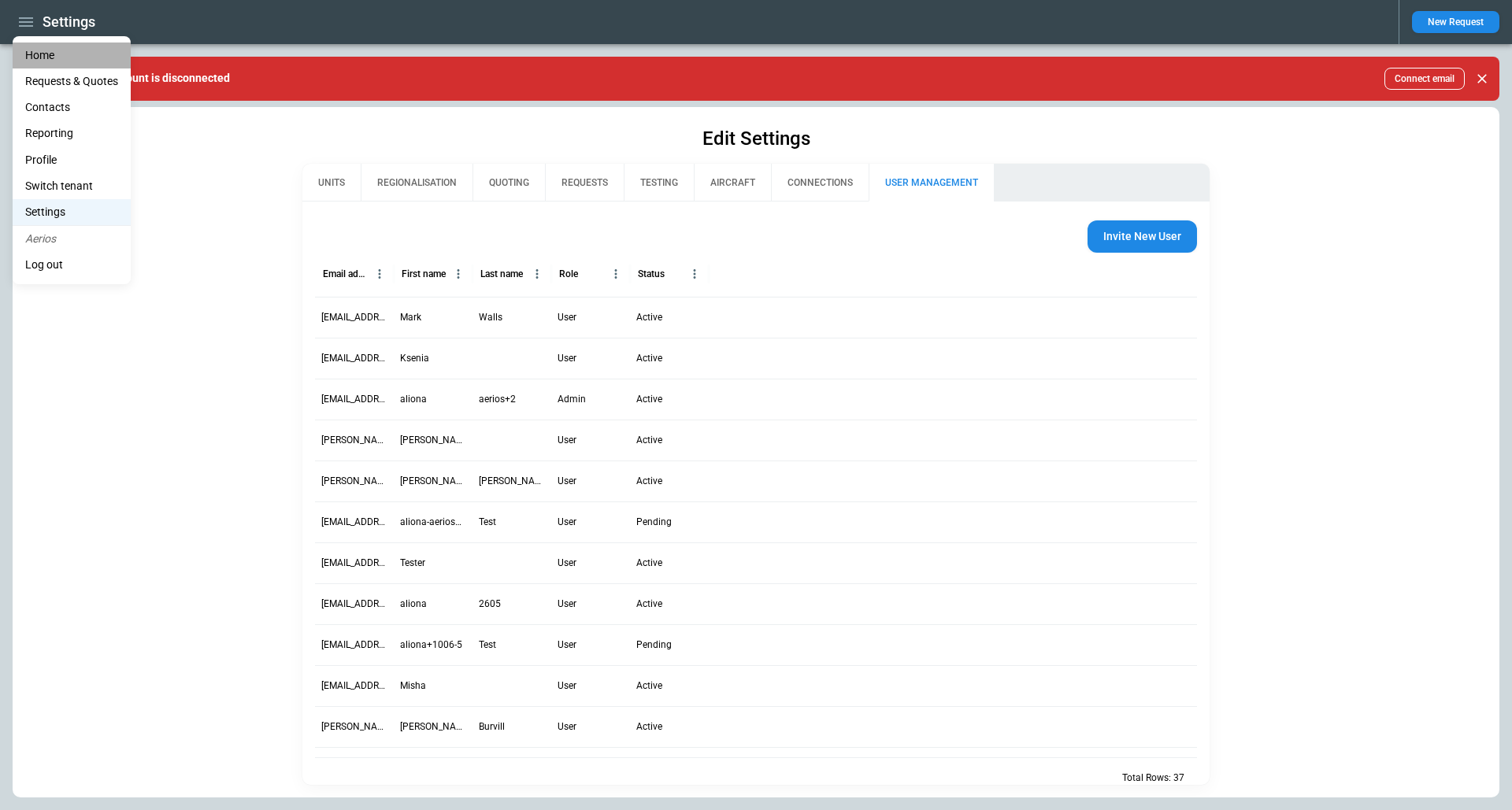
click at [46, 49] on li "Home" at bounding box center [72, 55] width 118 height 26
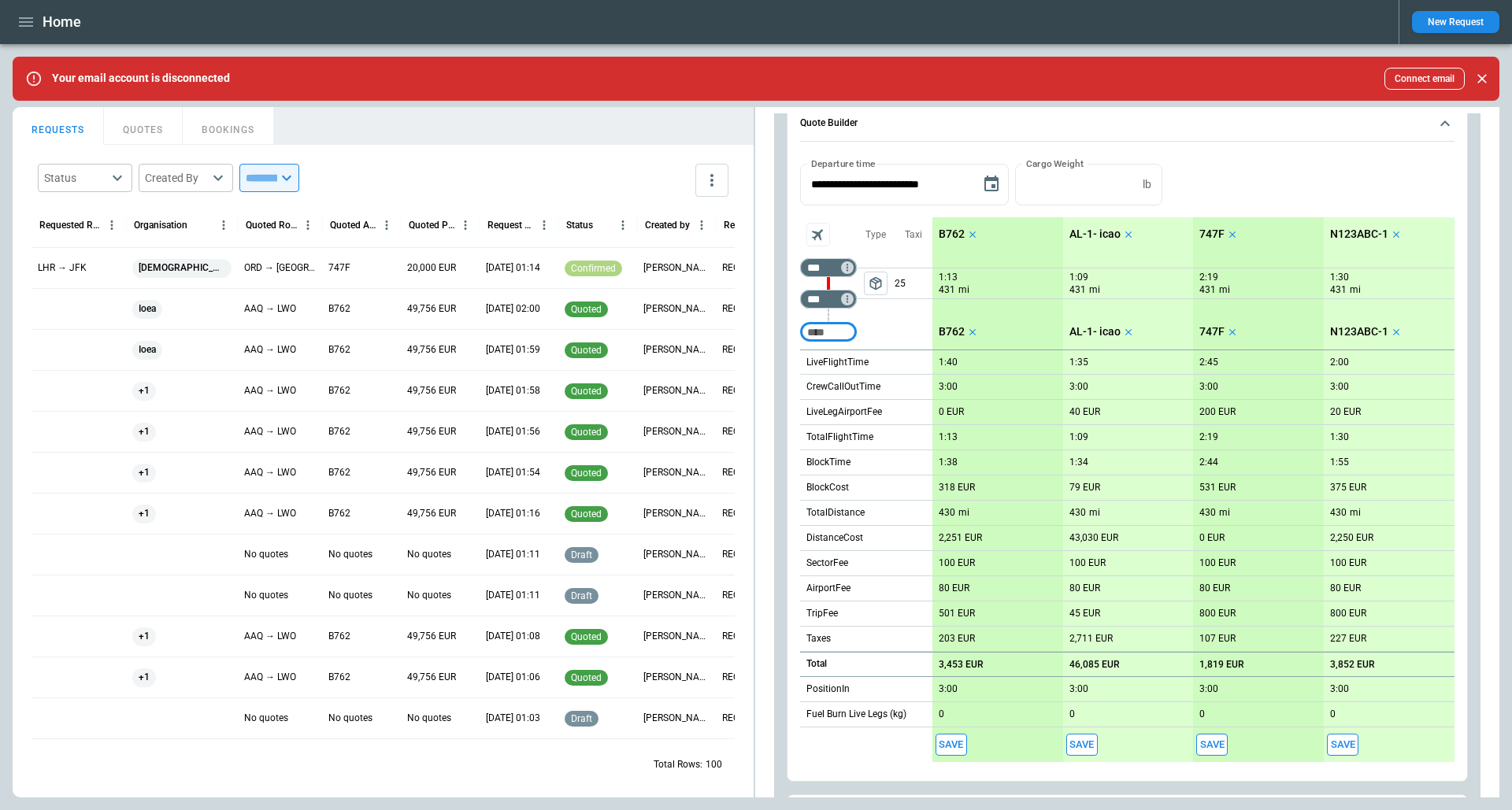
scroll to position [462, 0]
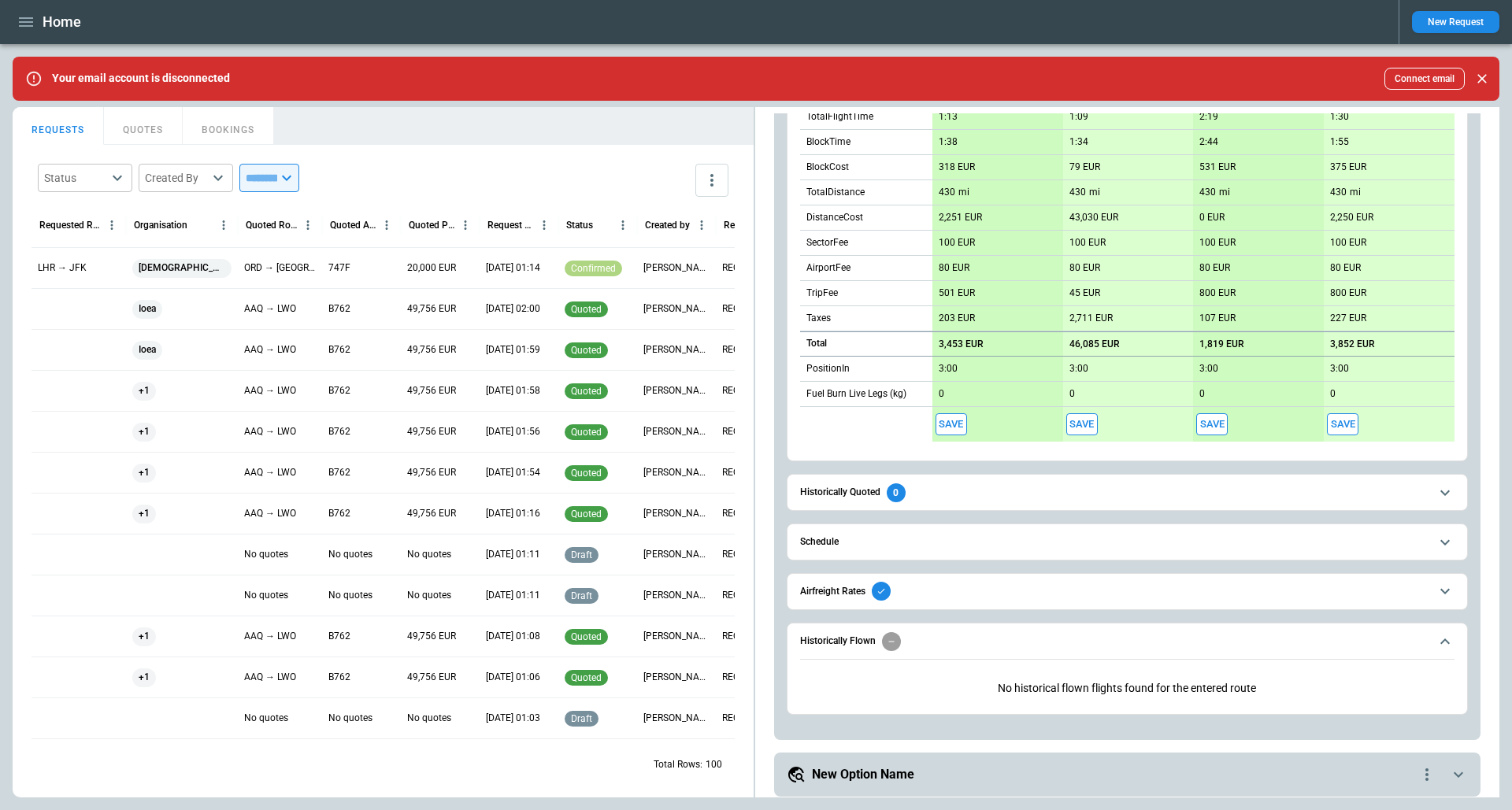
click at [973, 765] on div "New Option Name" at bounding box center [1102, 775] width 631 height 19
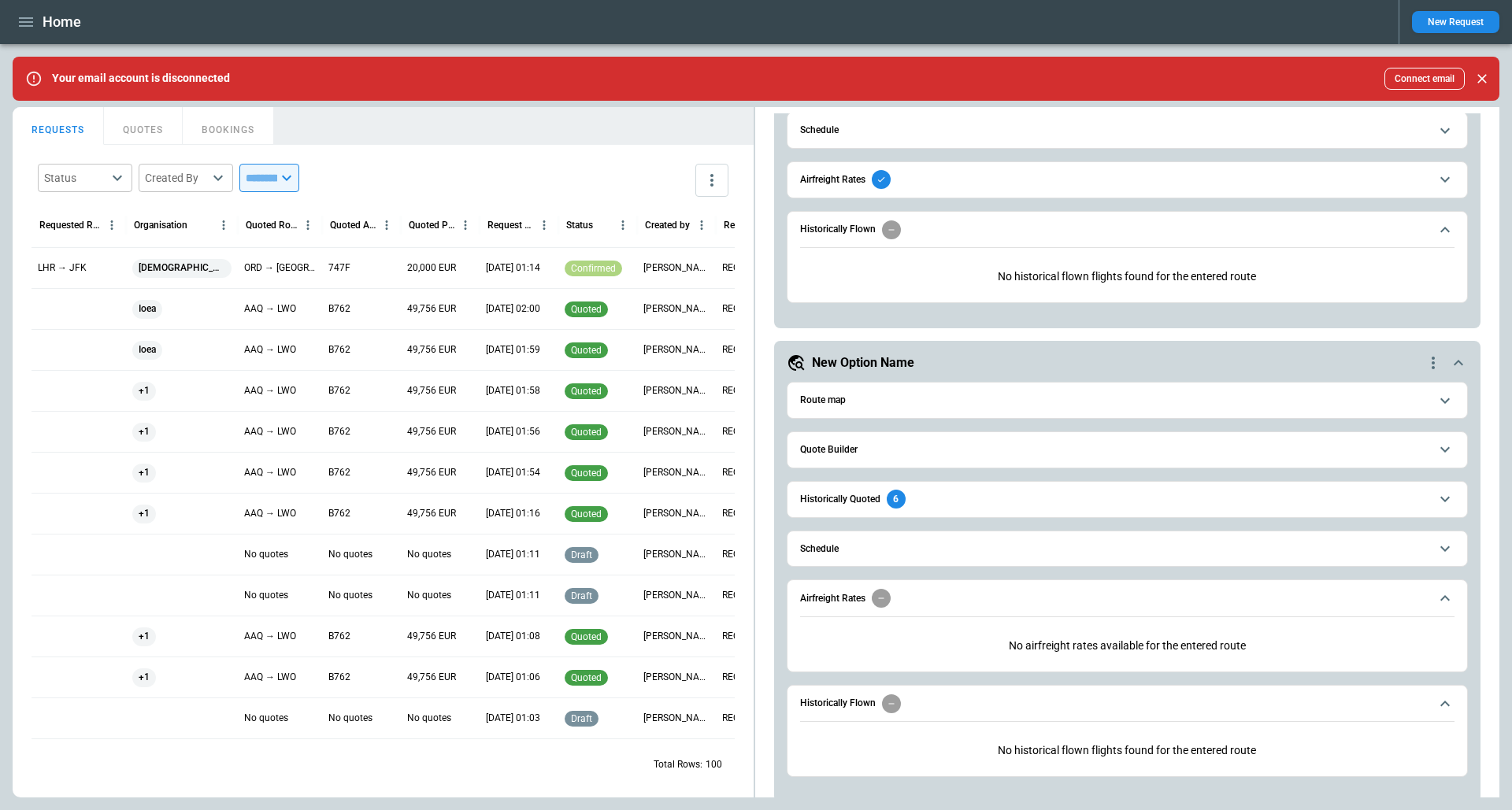
click at [965, 341] on div "**********" at bounding box center [1127, 571] width 707 height 461
click at [973, 372] on div "**********" at bounding box center [1127, 580] width 681 height 417
click at [989, 353] on div "New Option Name" at bounding box center [1105, 363] width 637 height 19
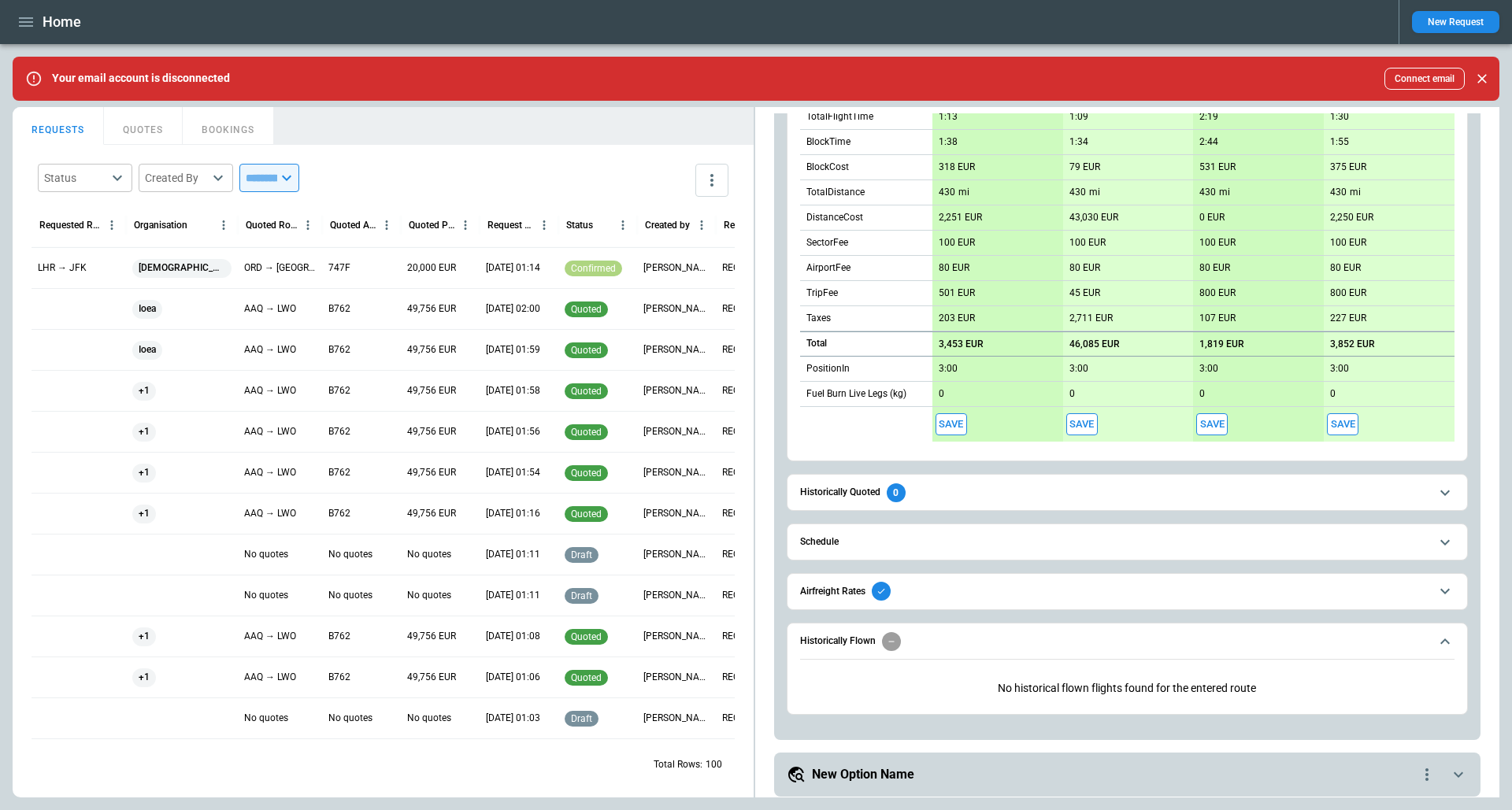
scroll to position [0, 0]
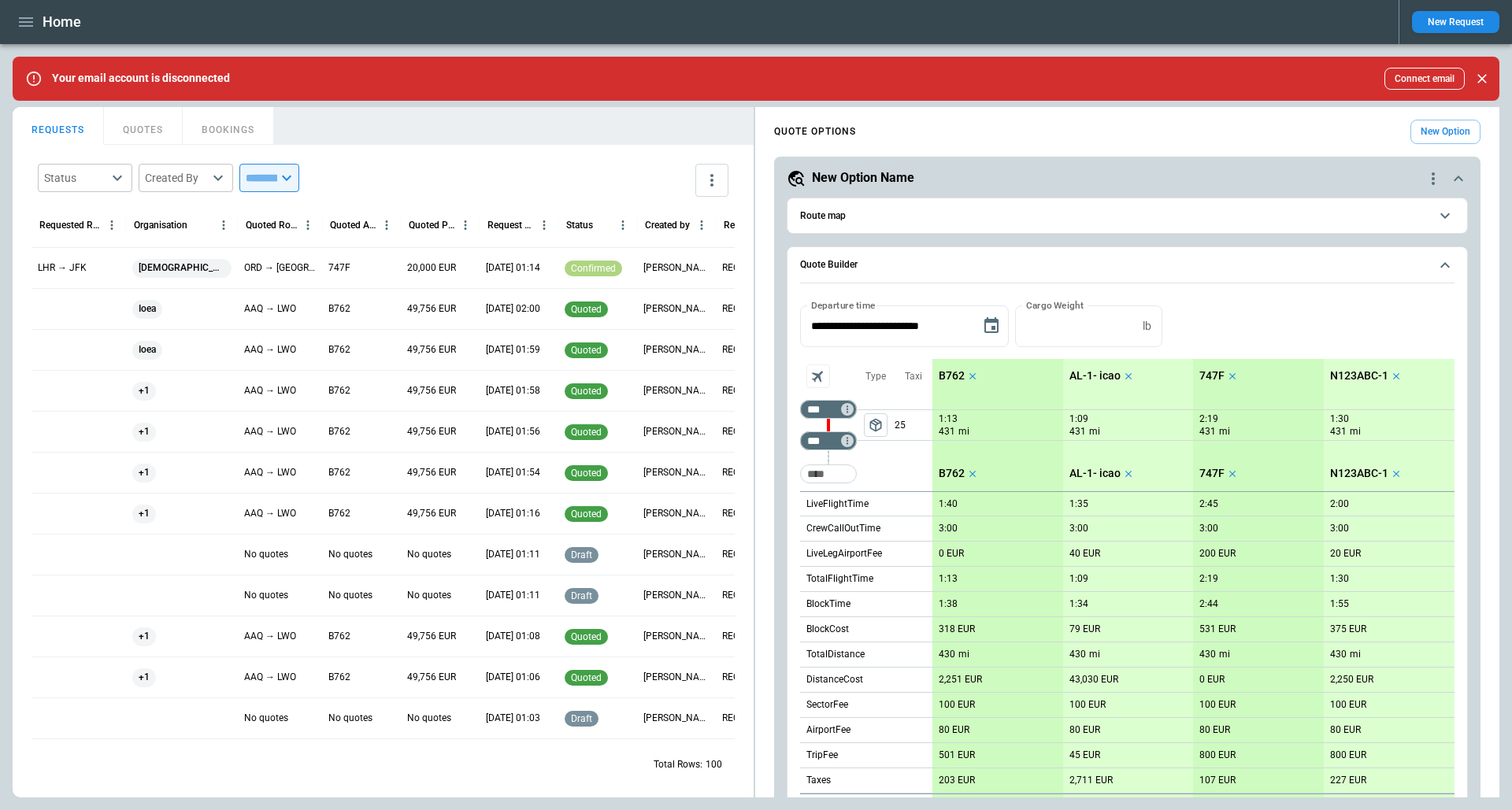
click at [940, 180] on div "New Option Name" at bounding box center [1105, 179] width 637 height 19
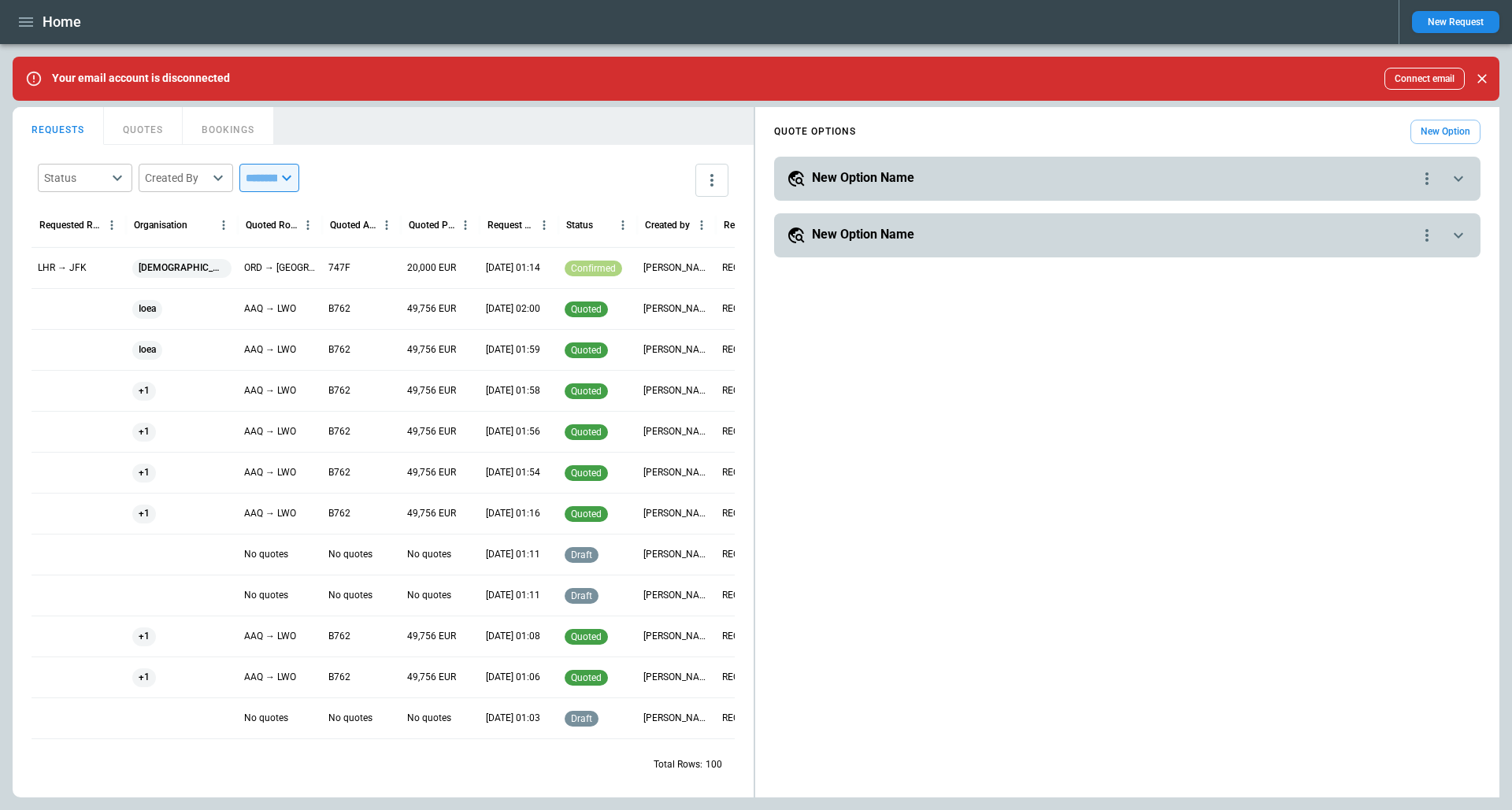
click at [1429, 135] on button "New Option" at bounding box center [1445, 132] width 70 height 24
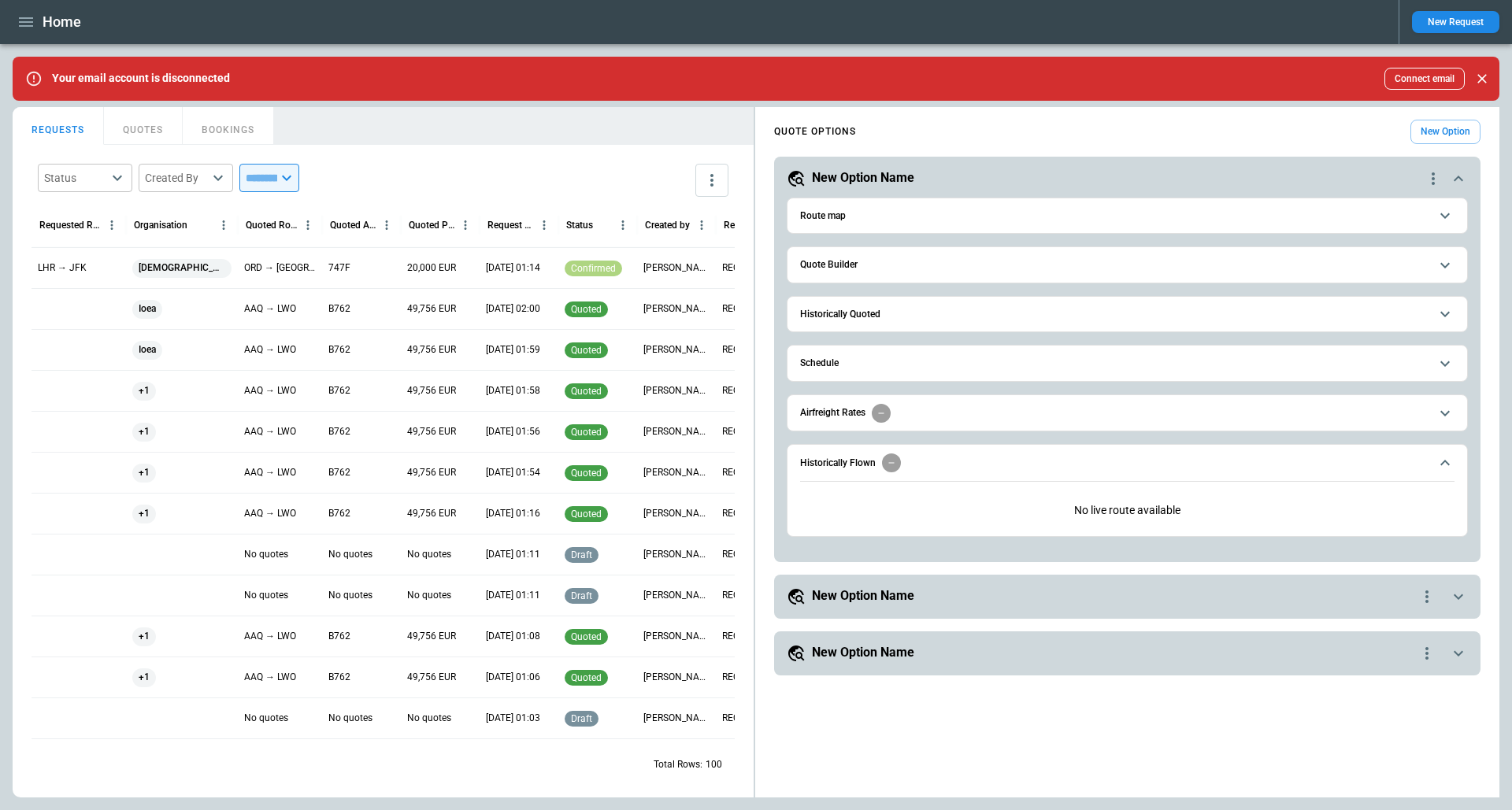
click at [1484, 73] on icon "Close" at bounding box center [1482, 79] width 16 height 16
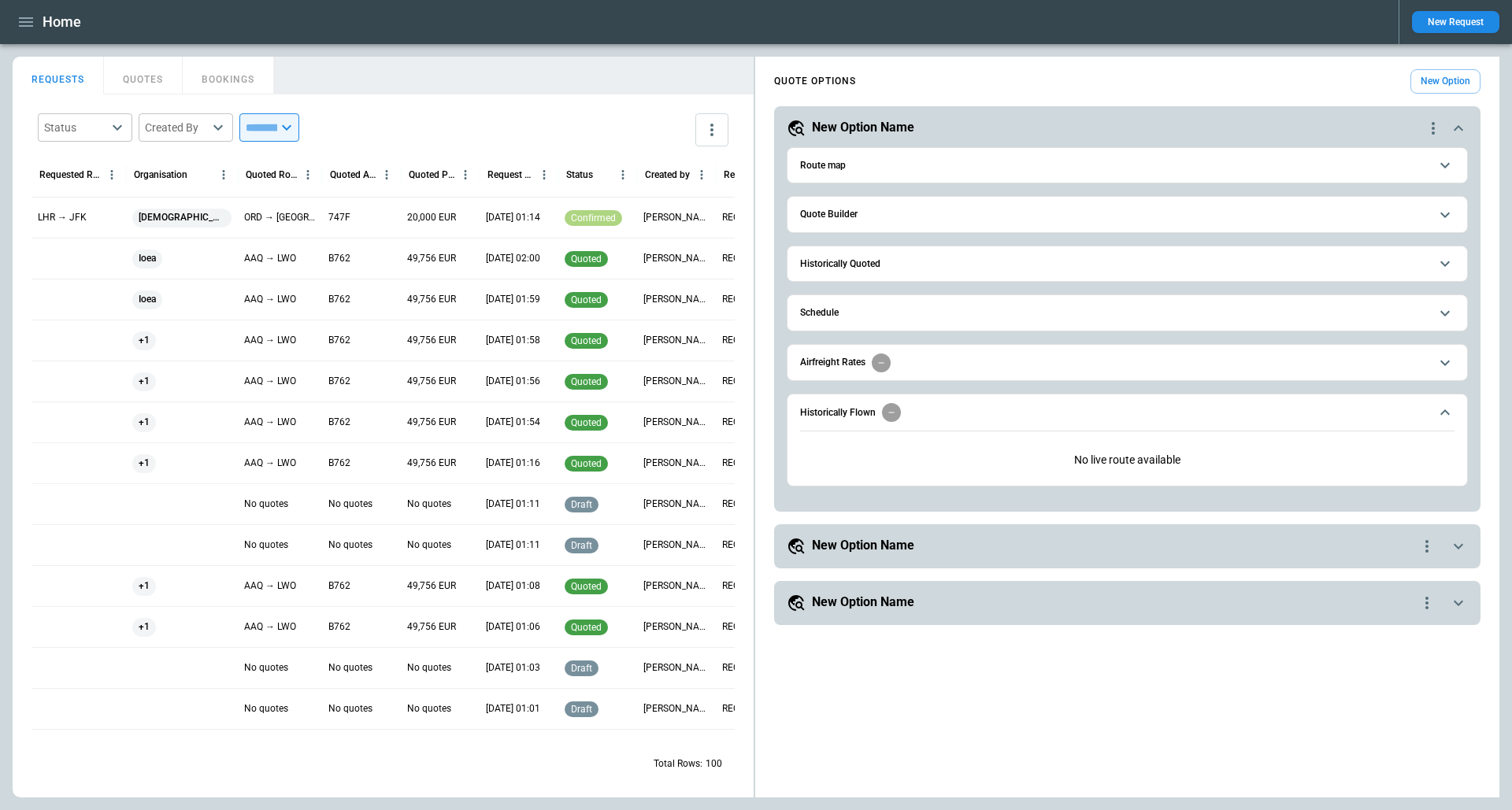
click at [866, 217] on span "Quote Builder" at bounding box center [1114, 215] width 629 height 10
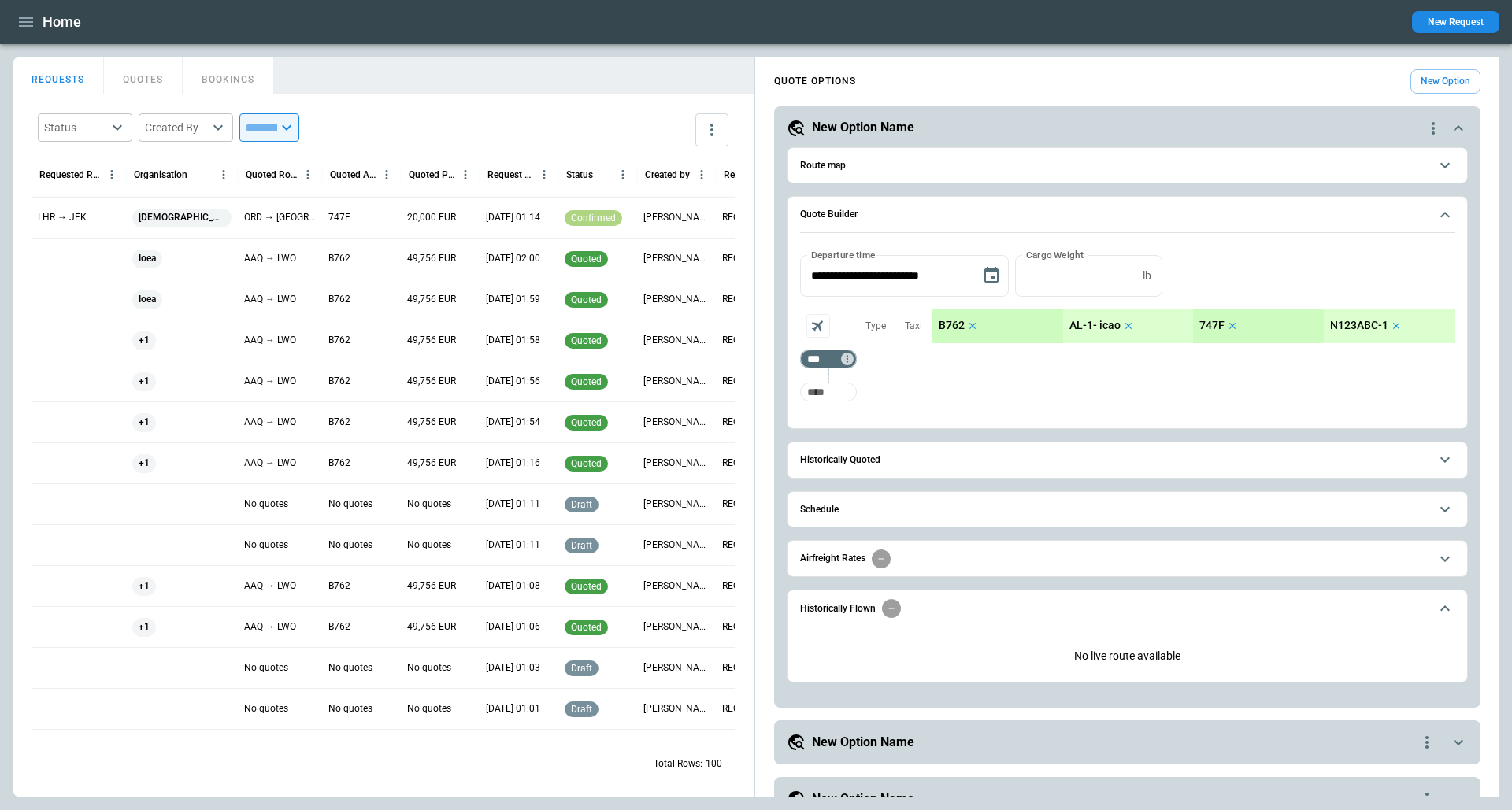
click at [818, 386] on input "Too short" at bounding box center [828, 392] width 50 height 28
type input "***"
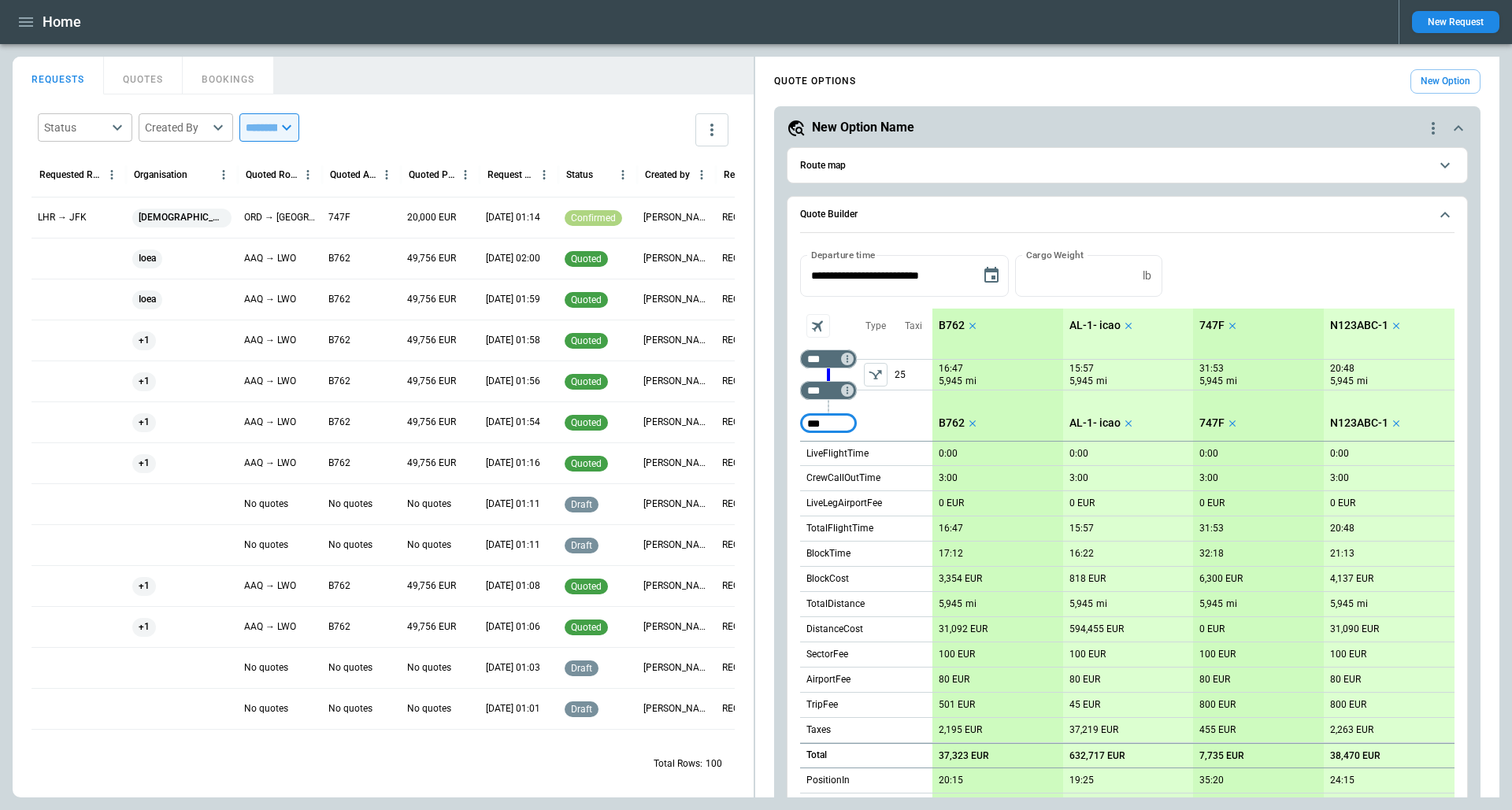
type input "***"
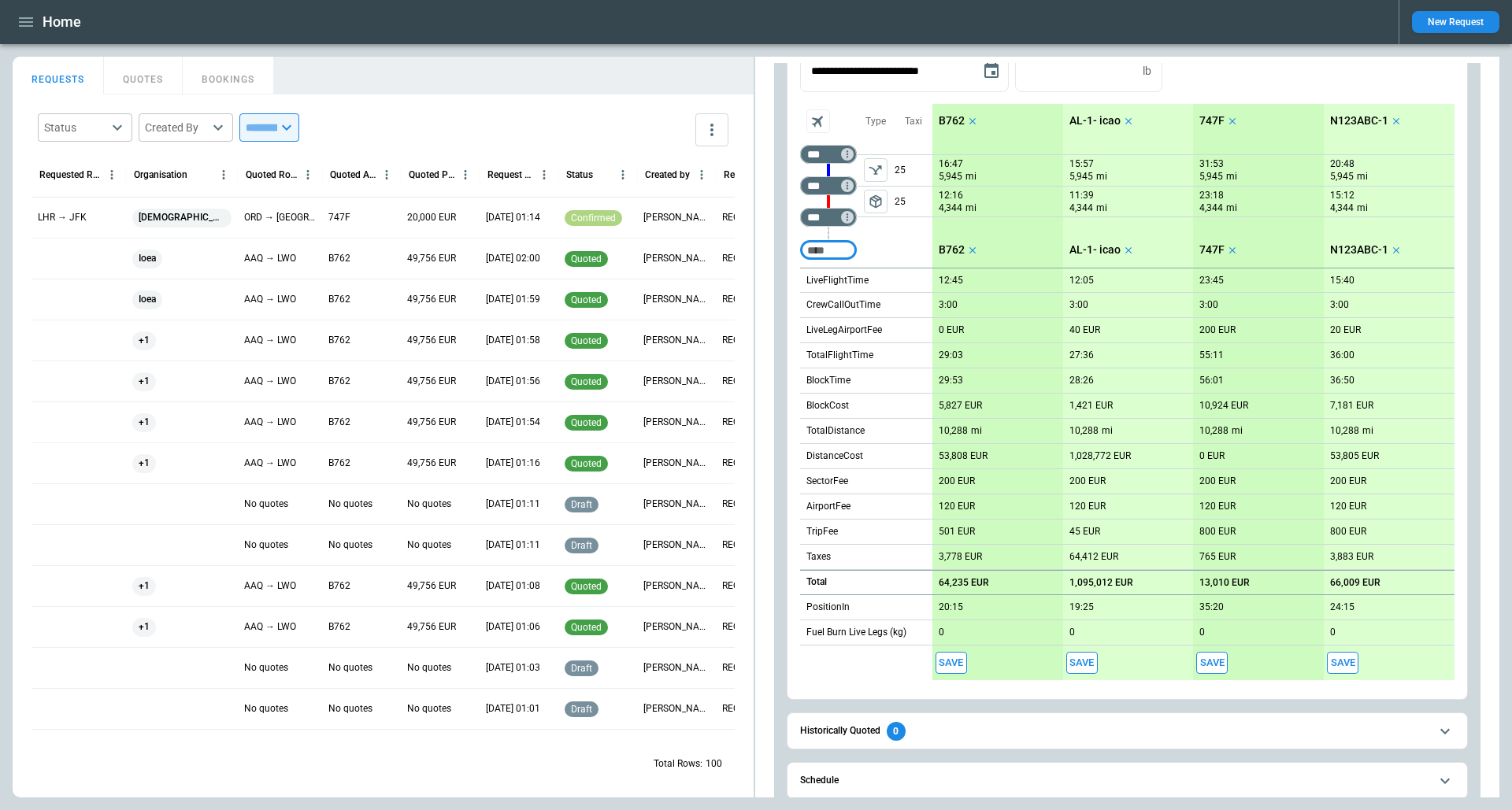
scroll to position [199, 0]
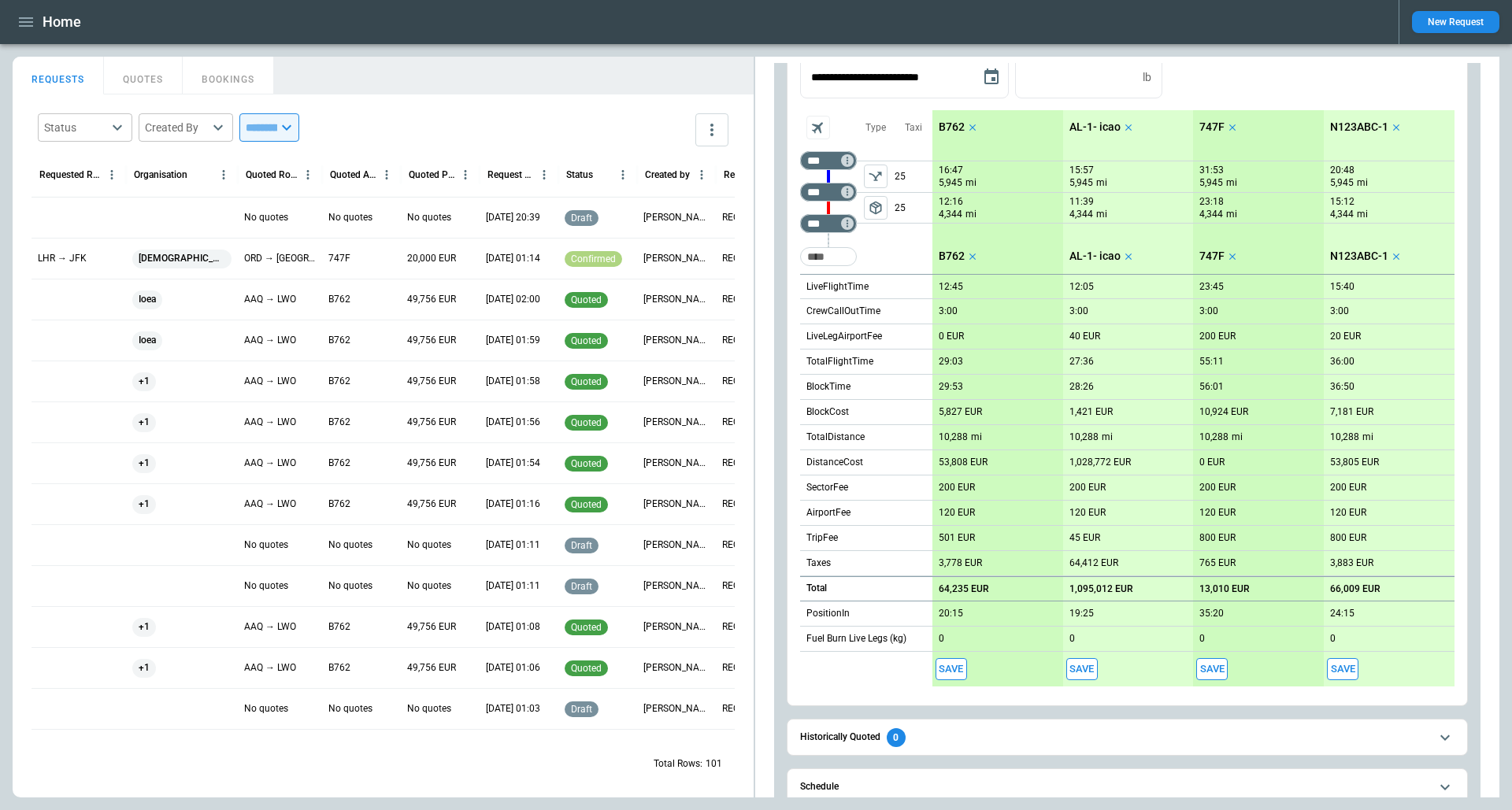
click at [776, 475] on div "**********" at bounding box center [1127, 545] width 707 height 1275
